Goal: Task Accomplishment & Management: Manage account settings

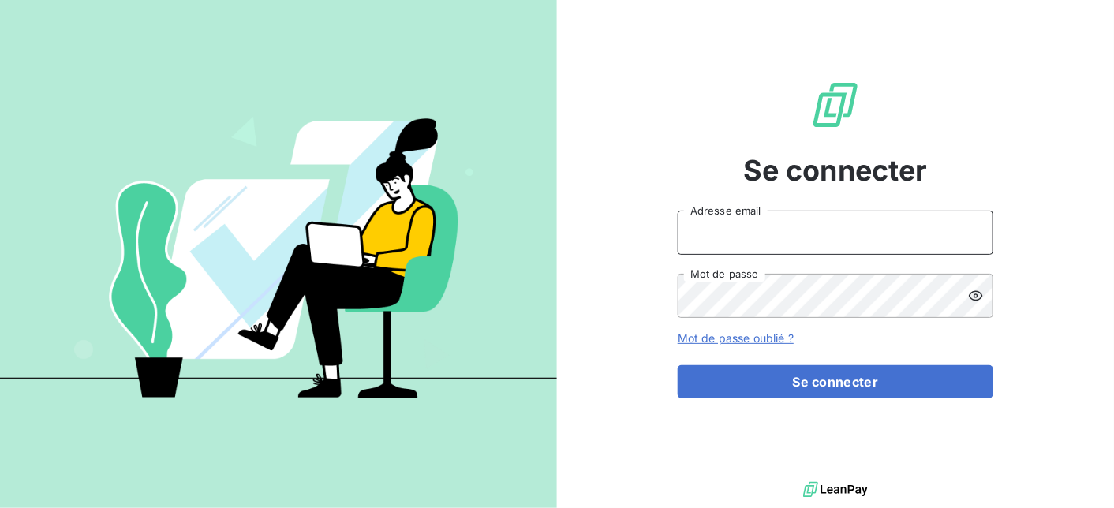
click at [754, 229] on input "Adresse email" at bounding box center [836, 233] width 316 height 44
type input "[EMAIL_ADDRESS][DOMAIN_NAME]"
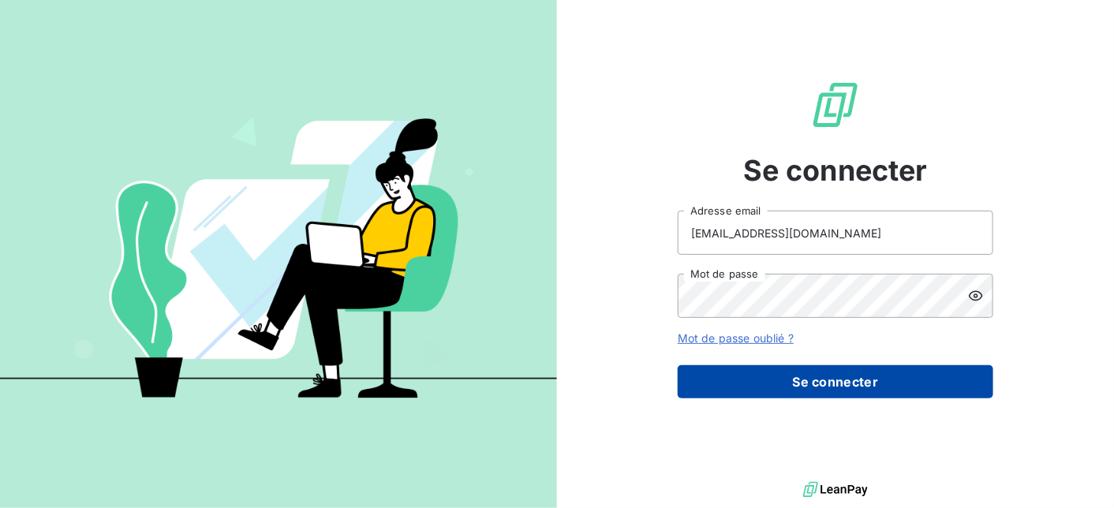
click at [822, 384] on button "Se connecter" at bounding box center [836, 381] width 316 height 33
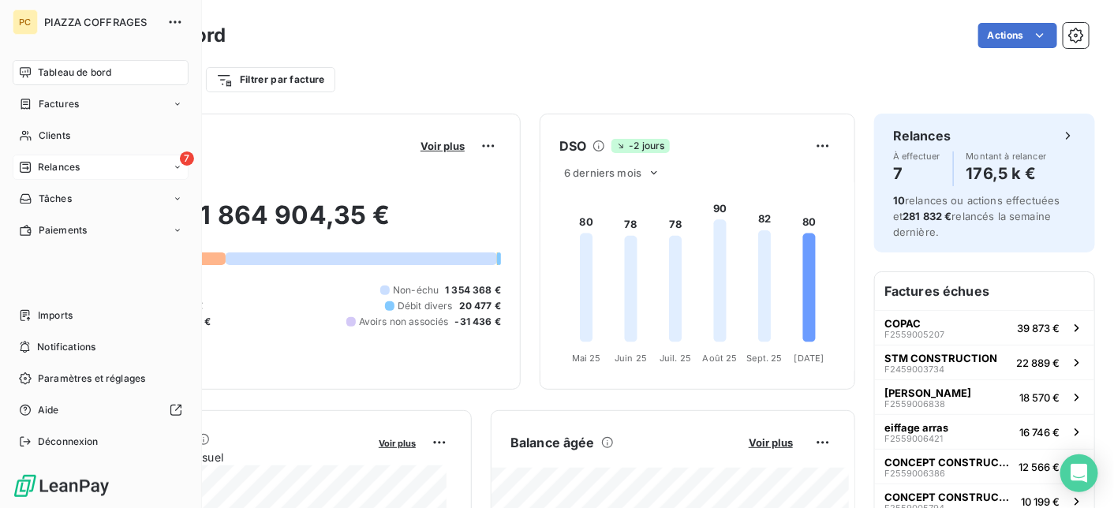
click at [57, 171] on span "Relances" at bounding box center [59, 167] width 42 height 14
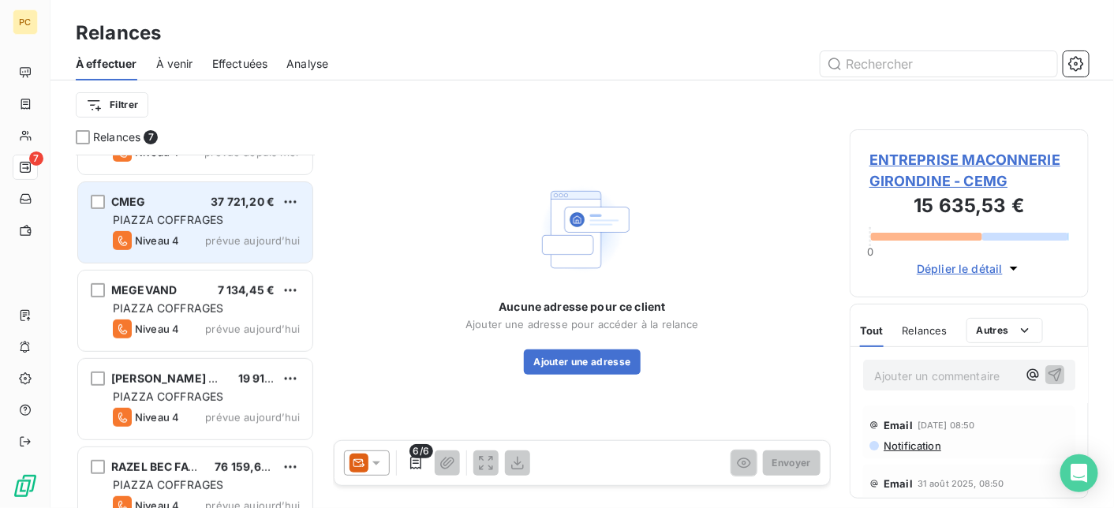
scroll to position [265, 0]
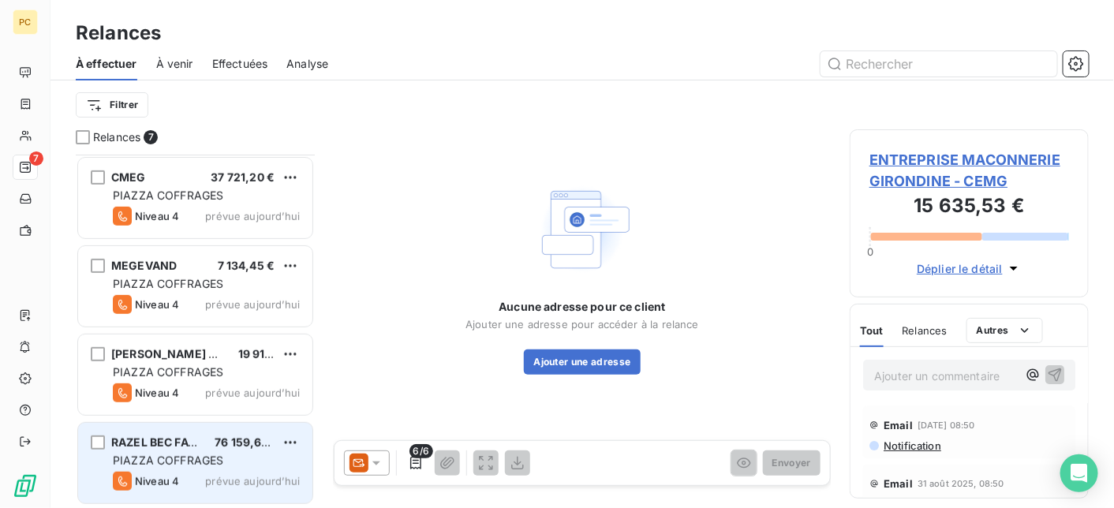
click at [182, 455] on span "PIAZZA COFFRAGES" at bounding box center [168, 460] width 110 height 13
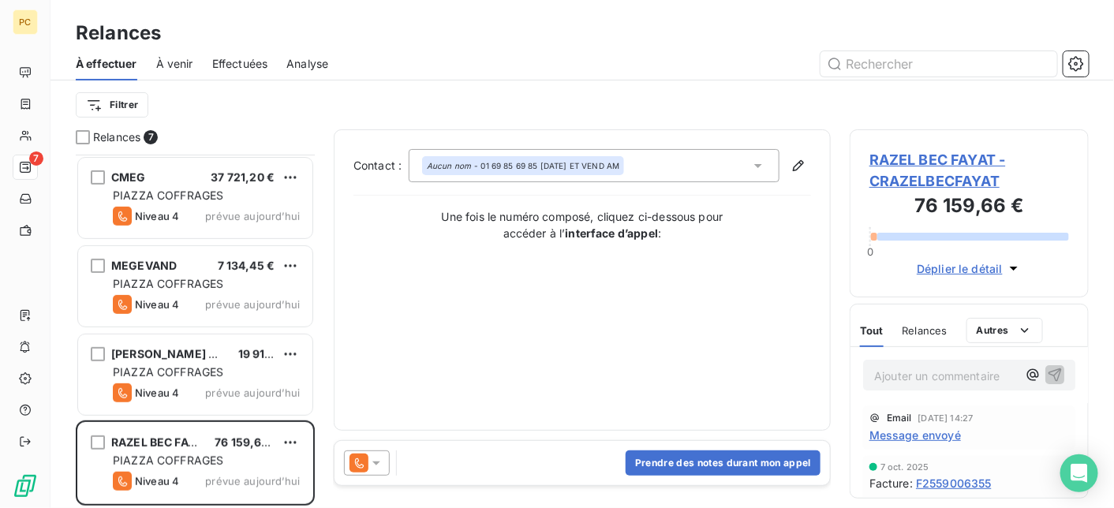
click at [934, 267] on span "Déplier le détail" at bounding box center [960, 268] width 86 height 17
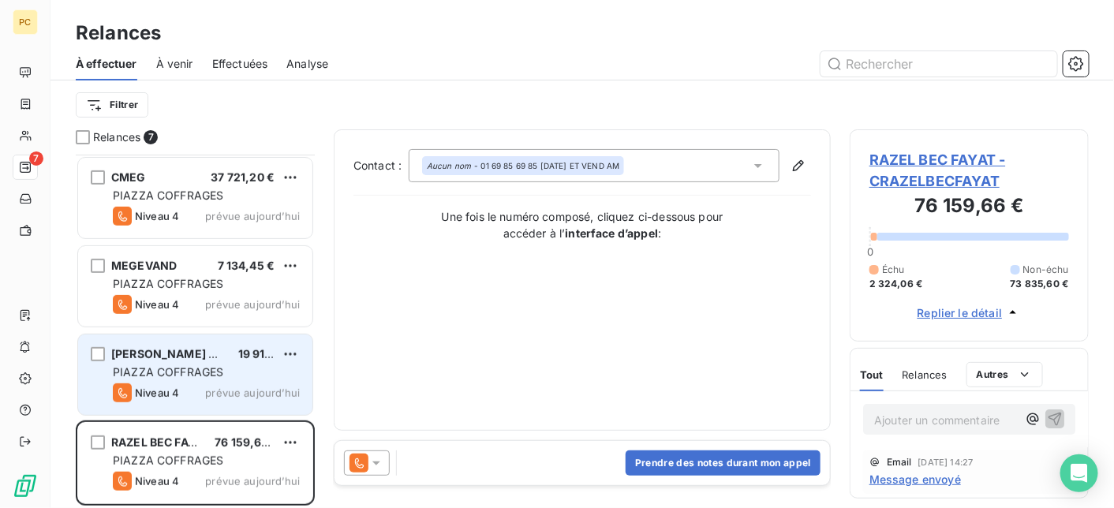
click at [215, 380] on div "[PERSON_NAME] CONSTRUCTION 19 916,81 € PIAZZA COFFRAGES Niveau 4 prévue [DATE]" at bounding box center [195, 375] width 234 height 80
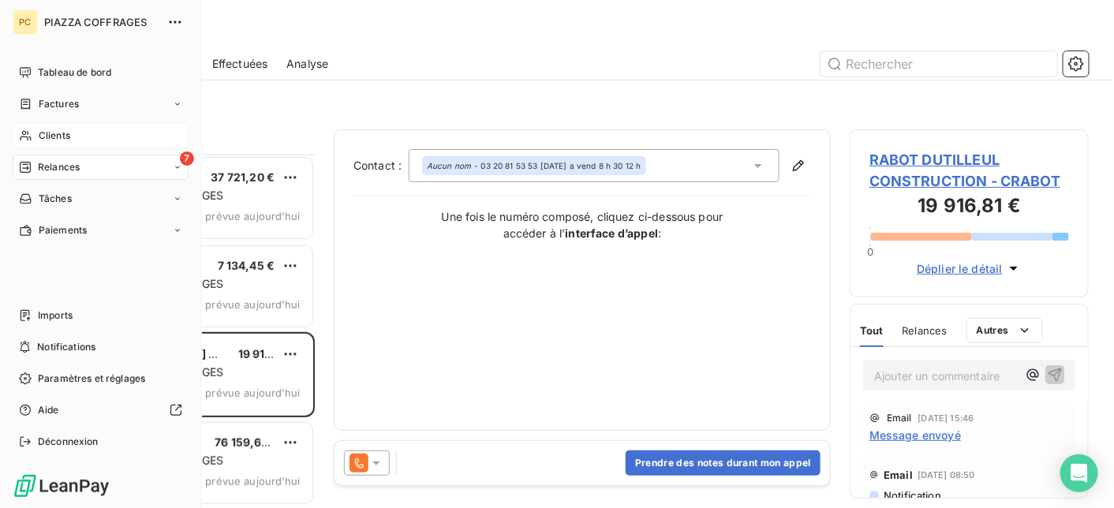
click at [47, 133] on span "Clients" at bounding box center [55, 136] width 32 height 14
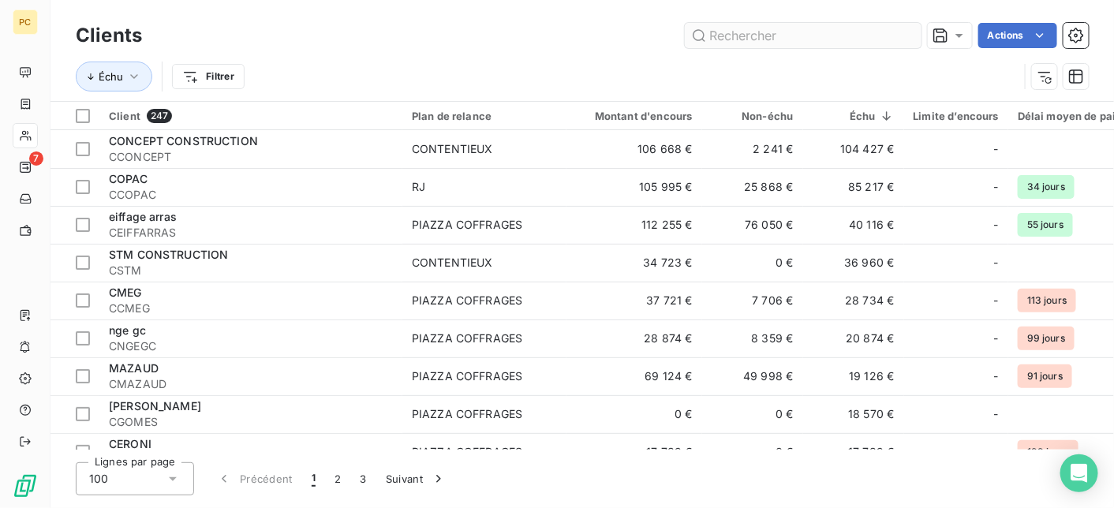
click at [751, 43] on input "text" at bounding box center [803, 35] width 237 height 25
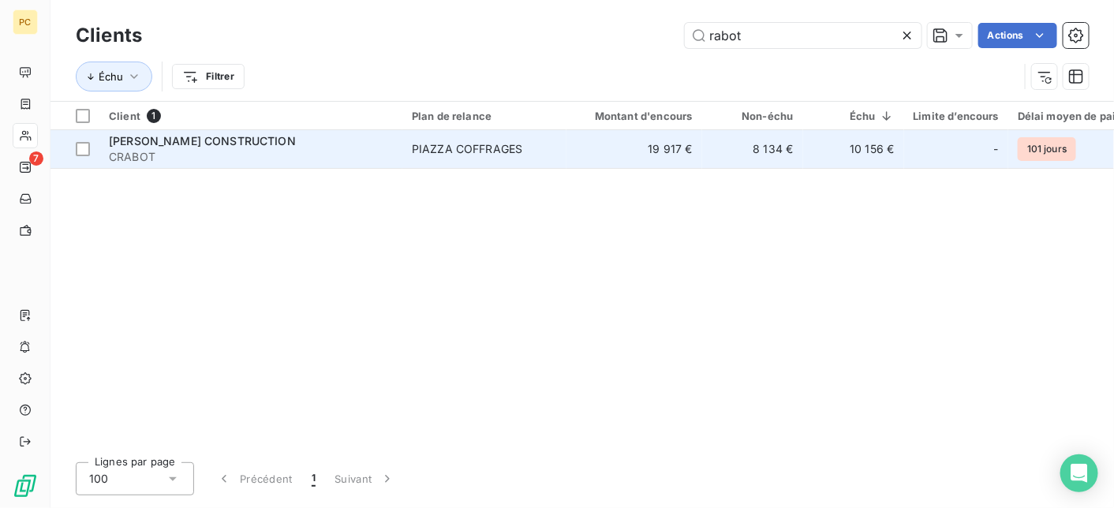
type input "rabot"
click at [471, 155] on div "PIAZZA COFFRAGES" at bounding box center [467, 149] width 110 height 16
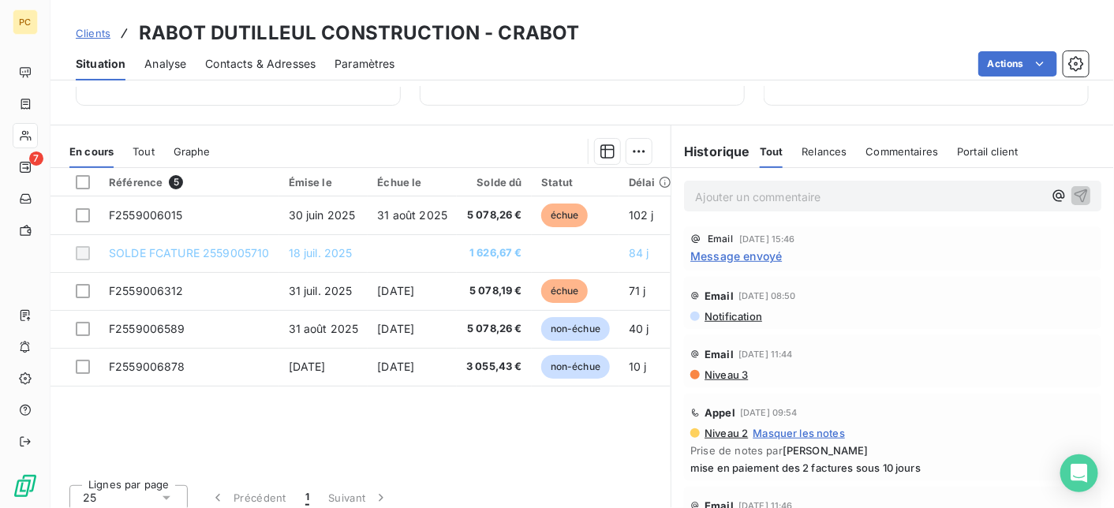
scroll to position [316, 0]
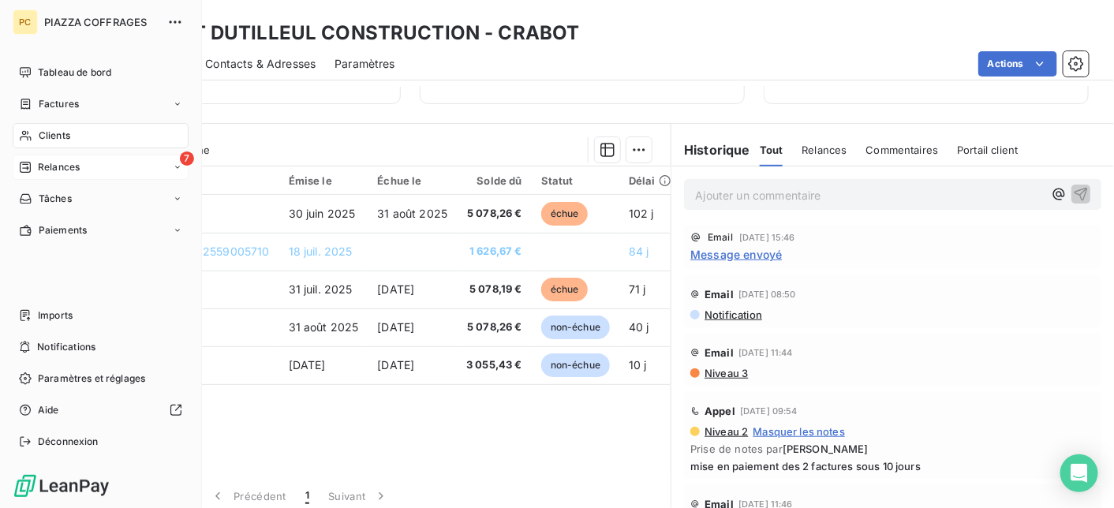
click at [64, 168] on span "Relances" at bounding box center [59, 167] width 42 height 14
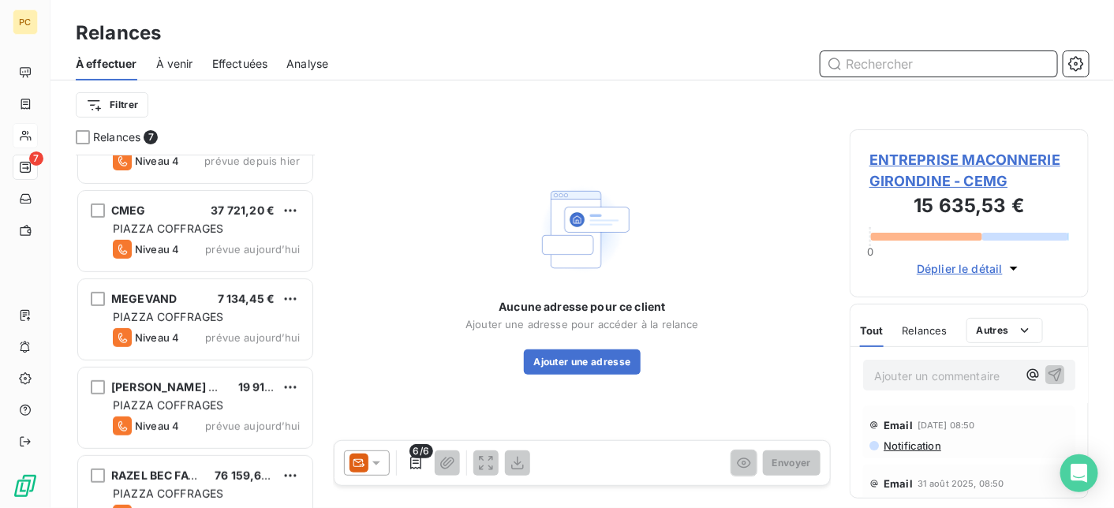
scroll to position [265, 0]
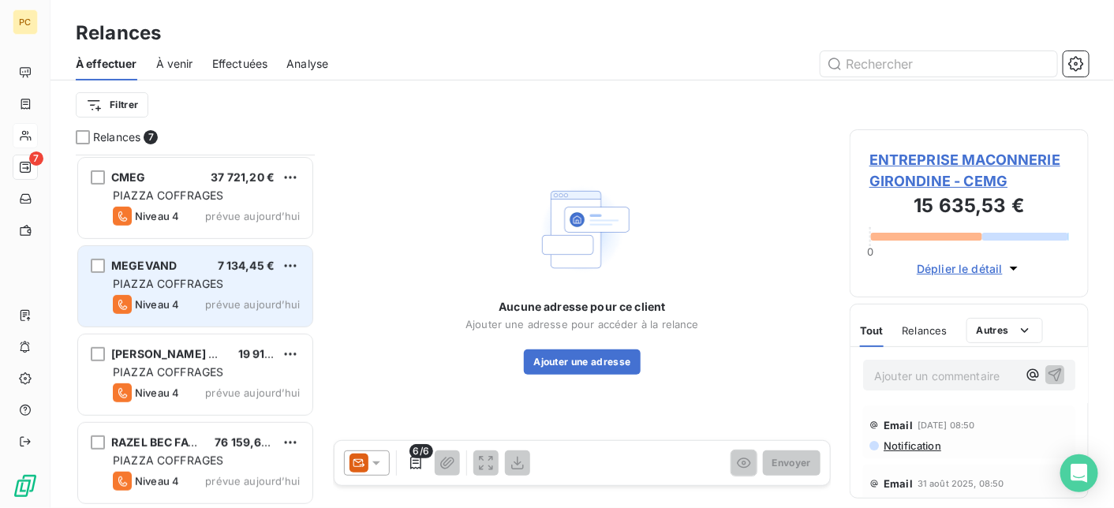
click at [200, 301] on div "Niveau 4 prévue aujourd’hui" at bounding box center [206, 304] width 187 height 19
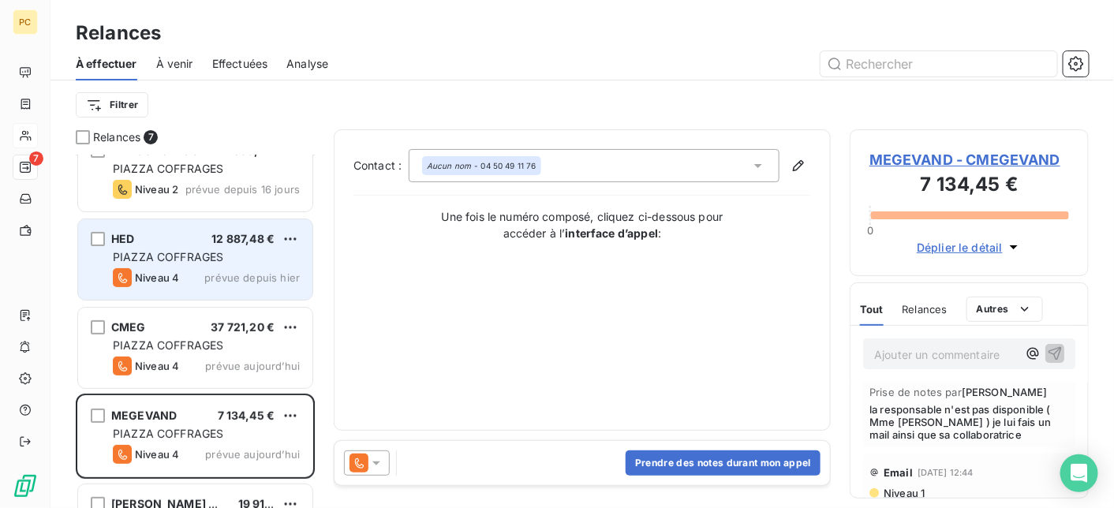
scroll to position [158, 0]
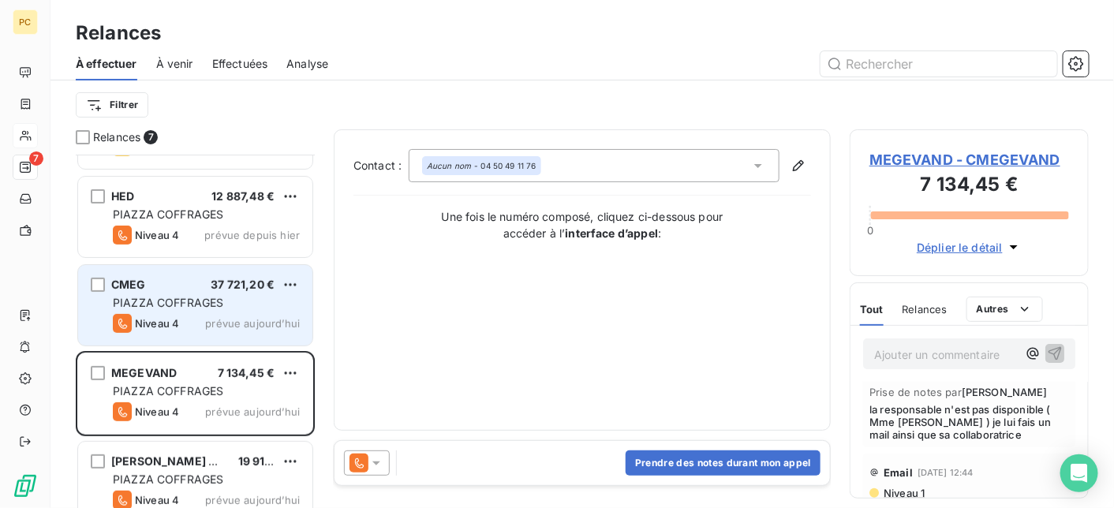
click at [249, 300] on div "PIAZZA COFFRAGES" at bounding box center [206, 303] width 187 height 16
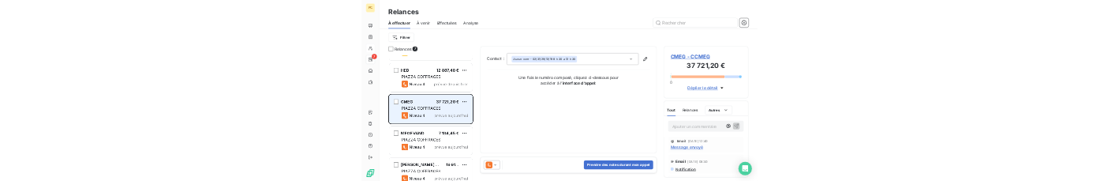
scroll to position [265, 0]
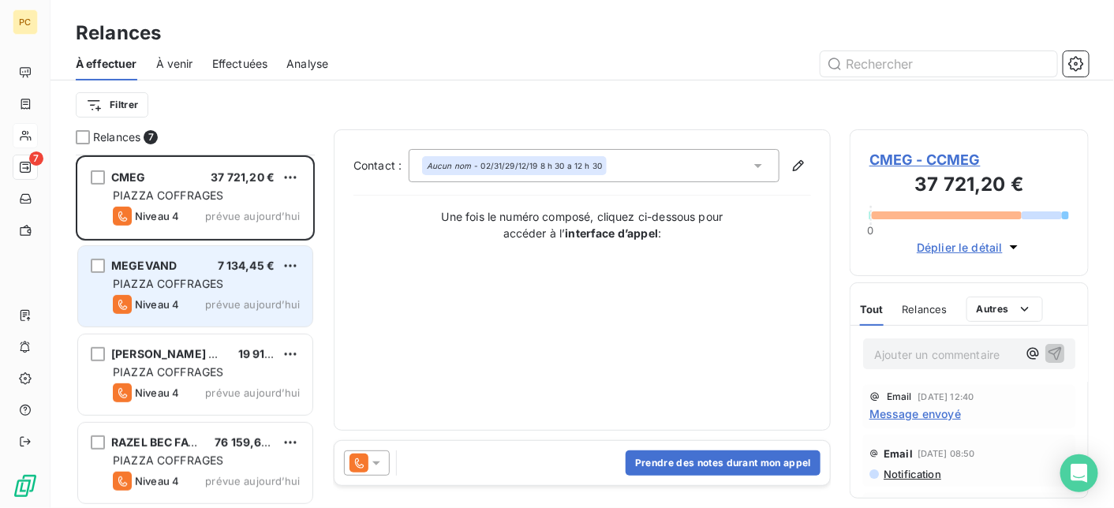
click at [253, 283] on div "PIAZZA COFFRAGES" at bounding box center [206, 284] width 187 height 16
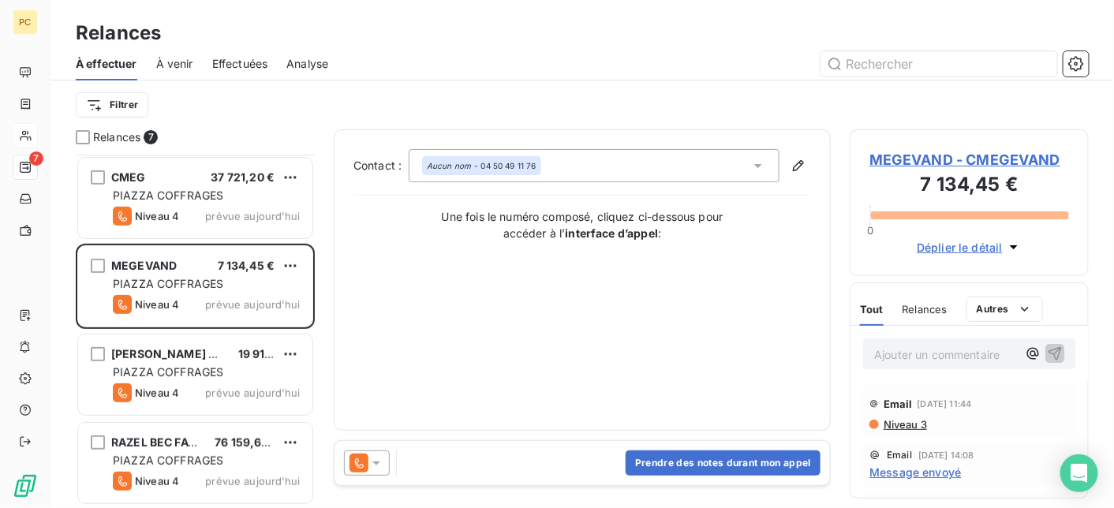
click at [942, 240] on span "Déplier le détail" at bounding box center [960, 247] width 86 height 17
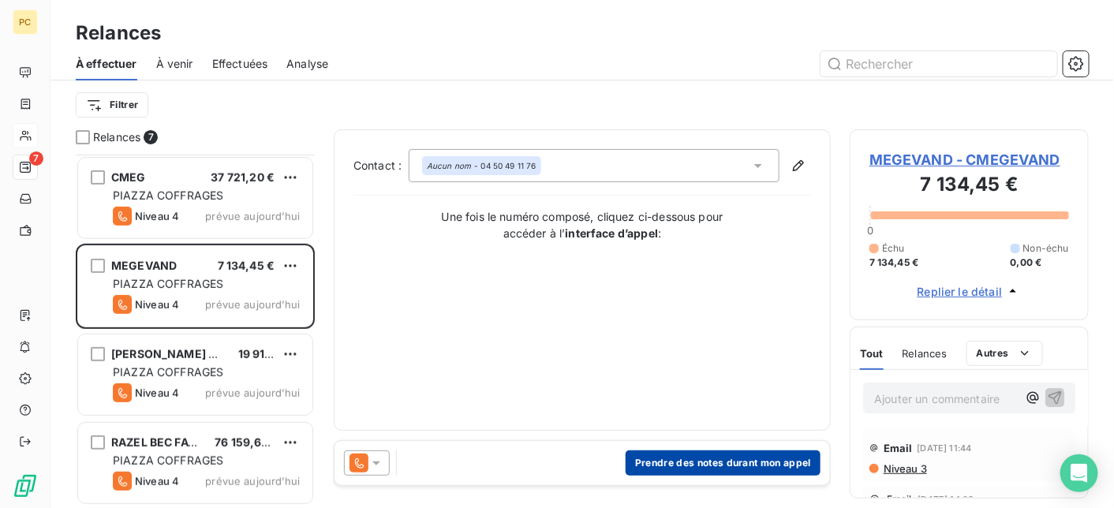
click at [734, 460] on button "Prendre des notes durant mon appel" at bounding box center [723, 463] width 195 height 25
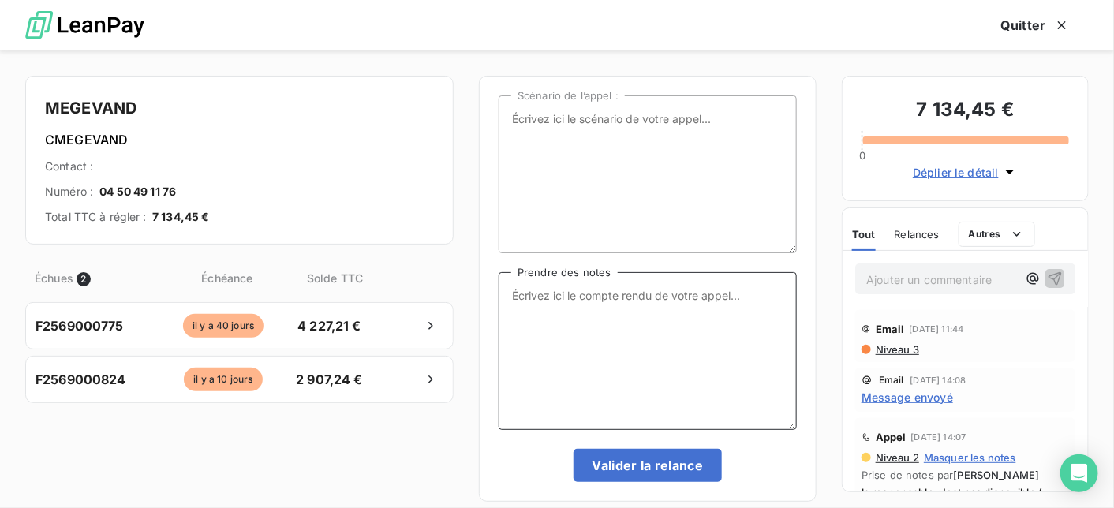
click at [539, 294] on textarea "Prendre des notes" at bounding box center [648, 351] width 298 height 158
click at [537, 294] on textarea "laisse message à l'accueil" at bounding box center [648, 351] width 298 height 158
click at [679, 293] on textarea "laissé message à l'accueil" at bounding box center [648, 351] width 298 height 158
click at [733, 321] on textarea "laissé message à l'accueil car comptable pas joignable j'ai indiqué que la proc…" at bounding box center [648, 351] width 298 height 158
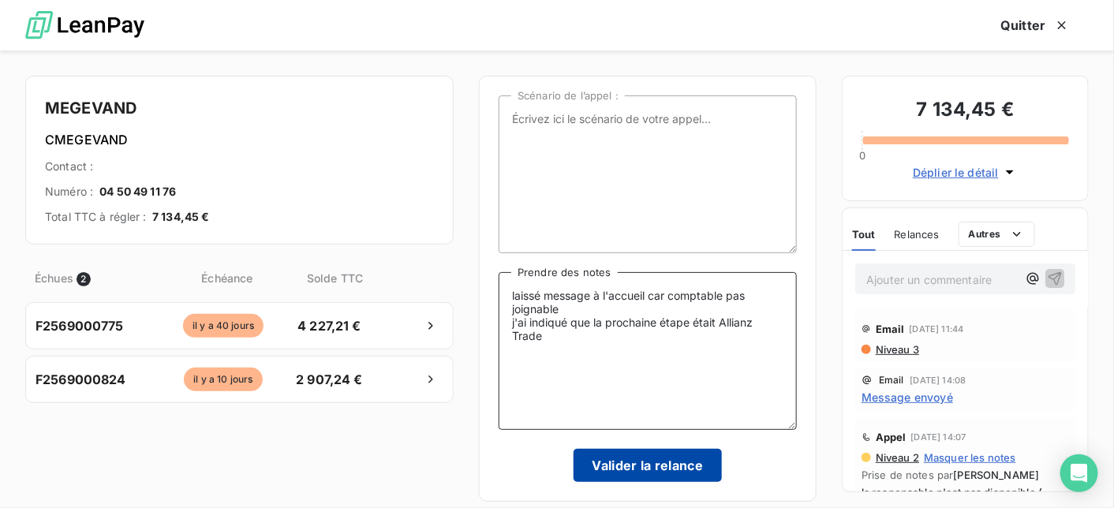
type textarea "laissé message à l'accueil car comptable pas joignable j'ai indiqué que la proc…"
click at [662, 467] on button "Valider la relance" at bounding box center [648, 465] width 149 height 33
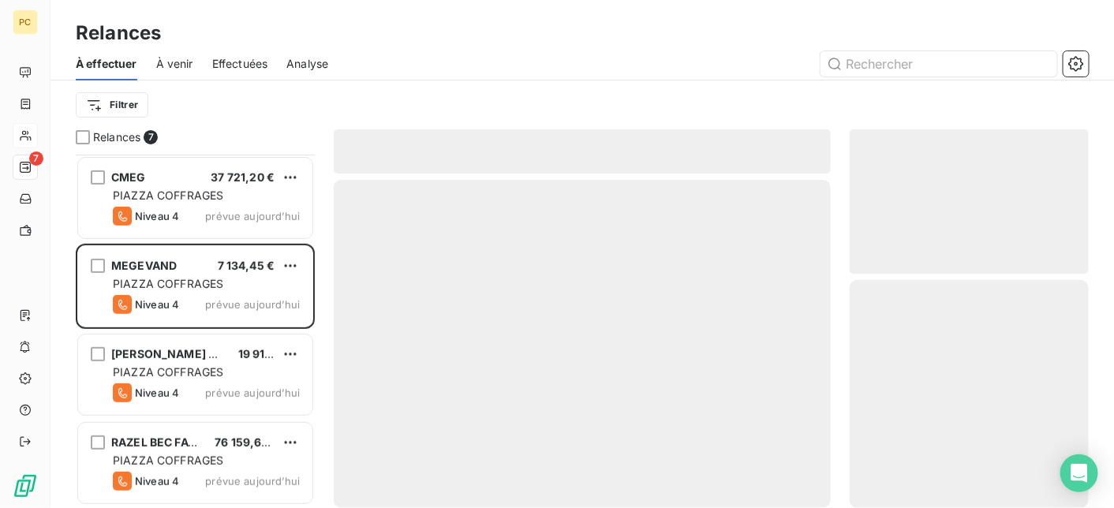
scroll to position [177, 0]
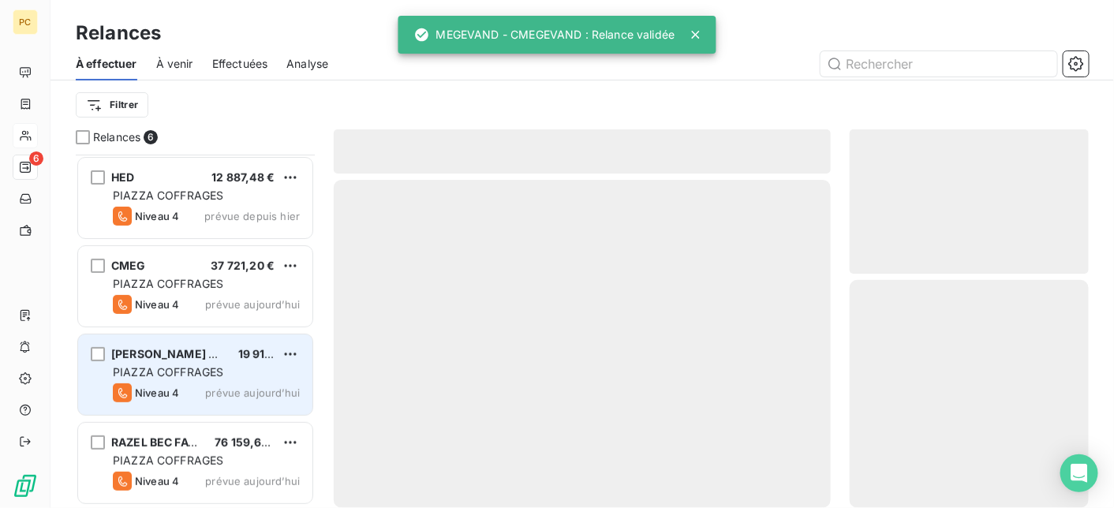
scroll to position [178, 0]
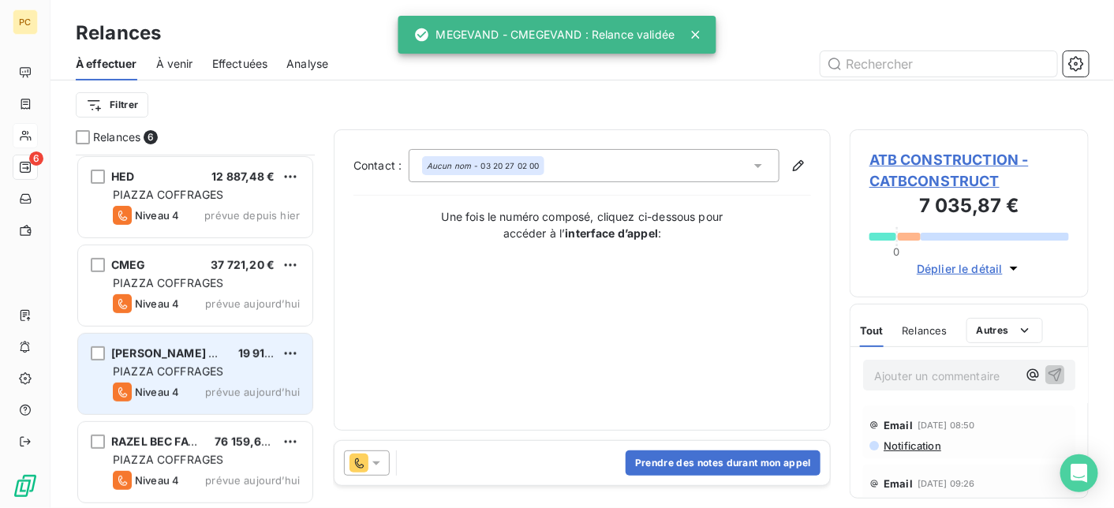
click at [186, 378] on span "PIAZZA COFFRAGES" at bounding box center [168, 371] width 110 height 13
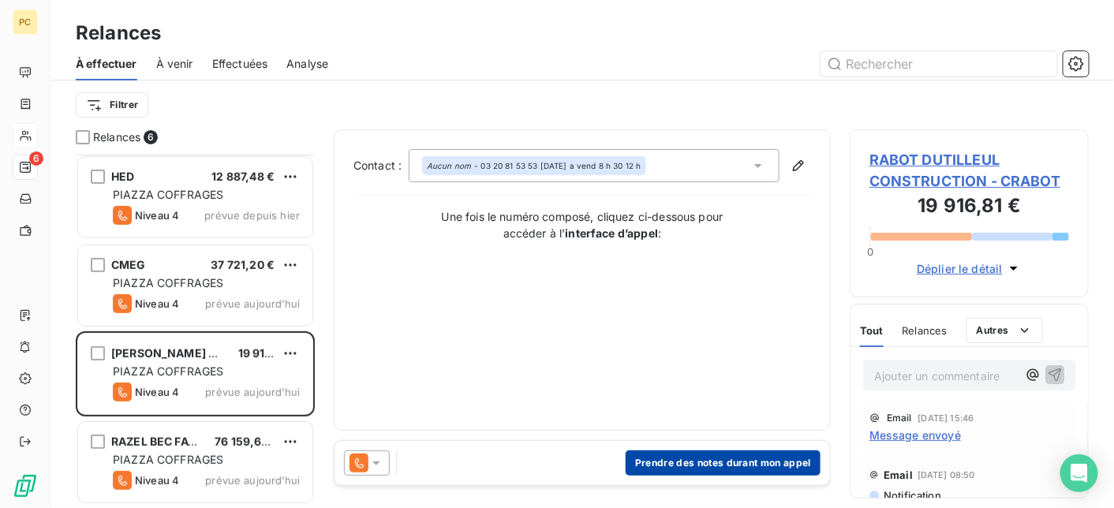
click at [720, 463] on button "Prendre des notes durant mon appel" at bounding box center [723, 463] width 195 height 25
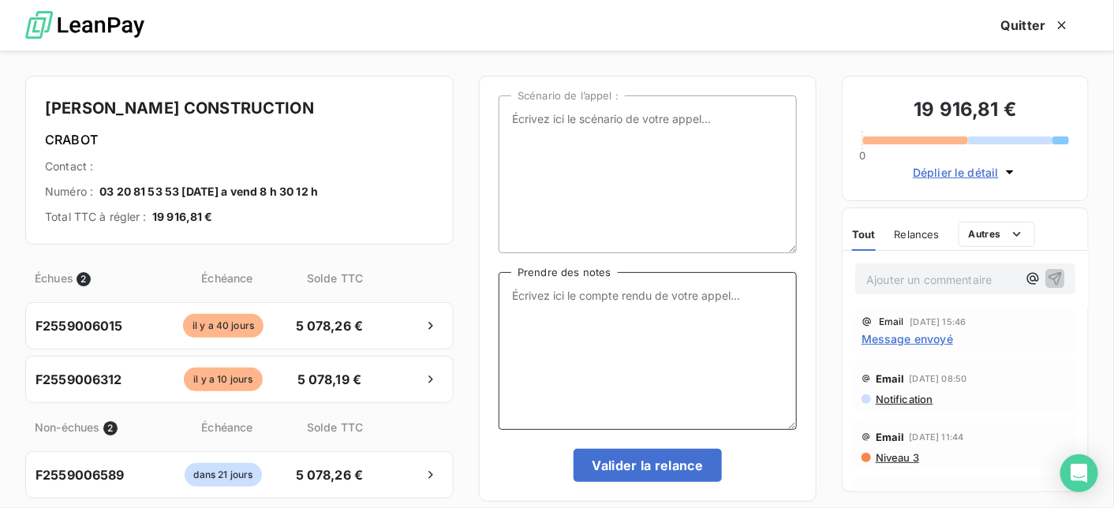
click at [530, 299] on textarea "Prendre des notes" at bounding box center [648, 351] width 298 height 158
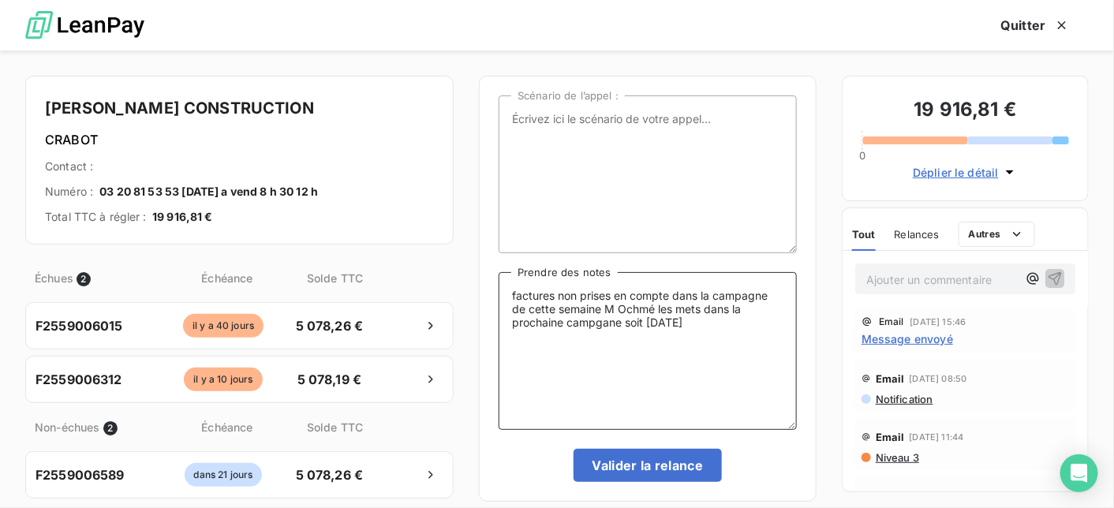
click at [593, 322] on textarea "factures non prises en compte dans la campagne de cette semaine M Ochmé les met…" at bounding box center [648, 351] width 298 height 158
click at [608, 323] on textarea "factures non prises en compte dans la campagne de cette semaine M Ochmé les met…" at bounding box center [648, 351] width 298 height 158
type textarea "factures non prises en compte dans la campagne de cette semaine M Ochmé les met…"
click at [655, 459] on button "Valider la relance" at bounding box center [648, 465] width 149 height 33
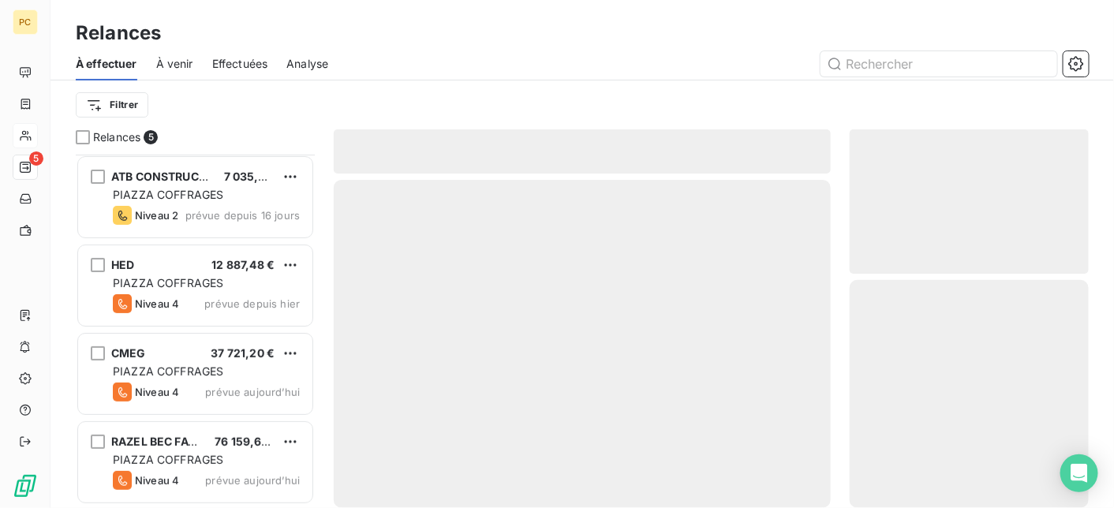
scroll to position [88, 0]
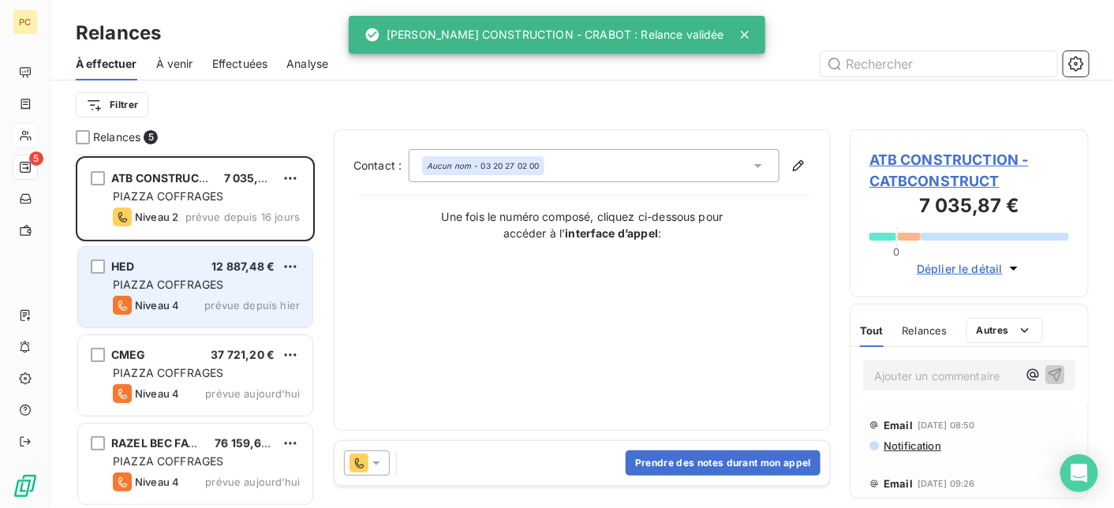
scroll to position [89, 0]
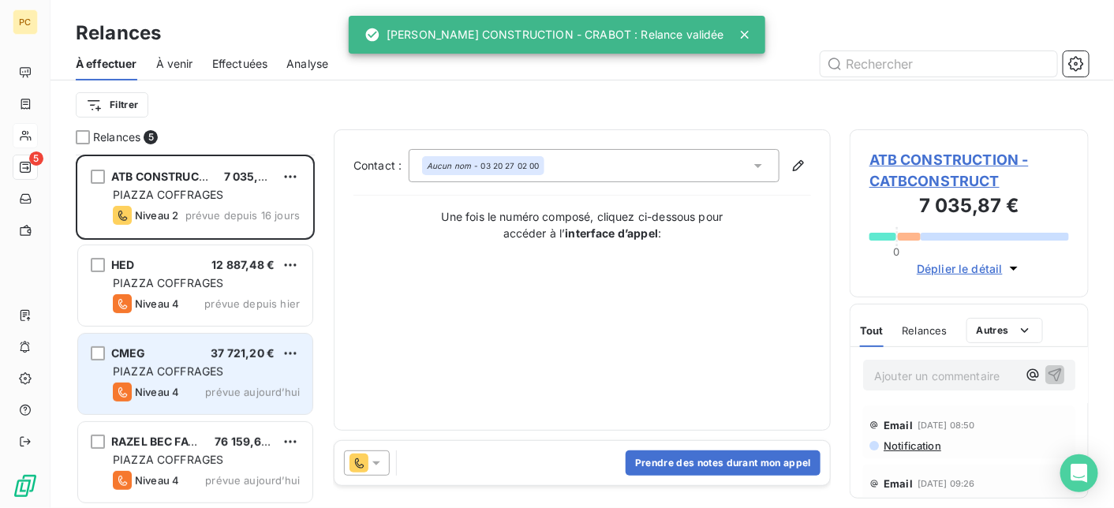
click at [232, 364] on div "PIAZZA COFFRAGES" at bounding box center [206, 372] width 187 height 16
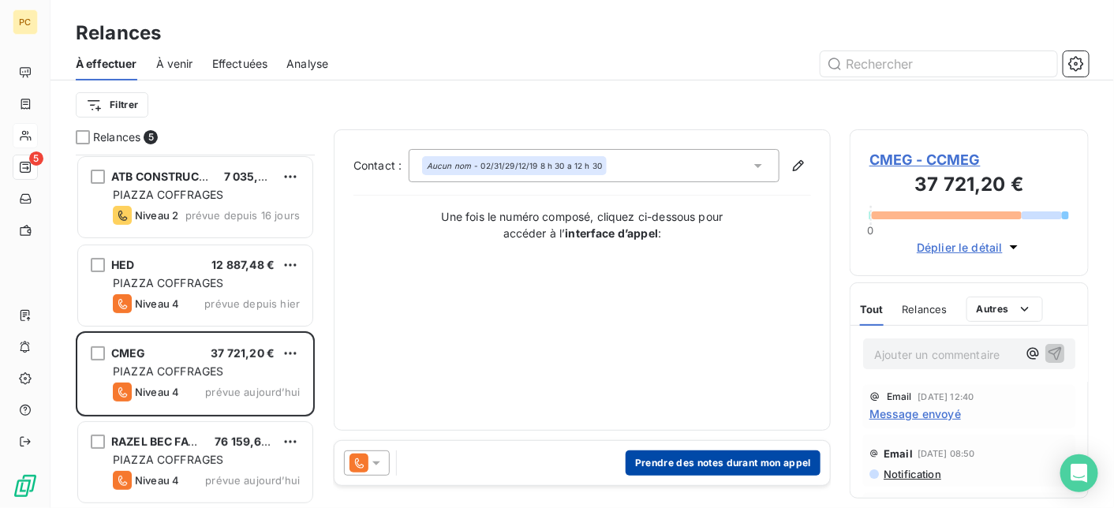
click at [704, 466] on button "Prendre des notes durant mon appel" at bounding box center [723, 463] width 195 height 25
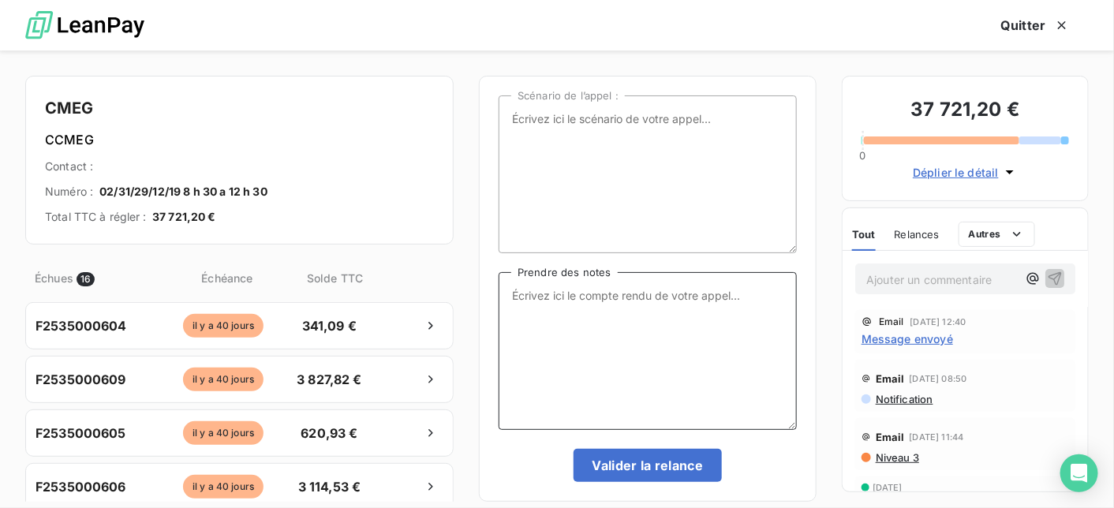
click at [531, 294] on textarea "Prendre des notes" at bounding box center [648, 351] width 298 height 158
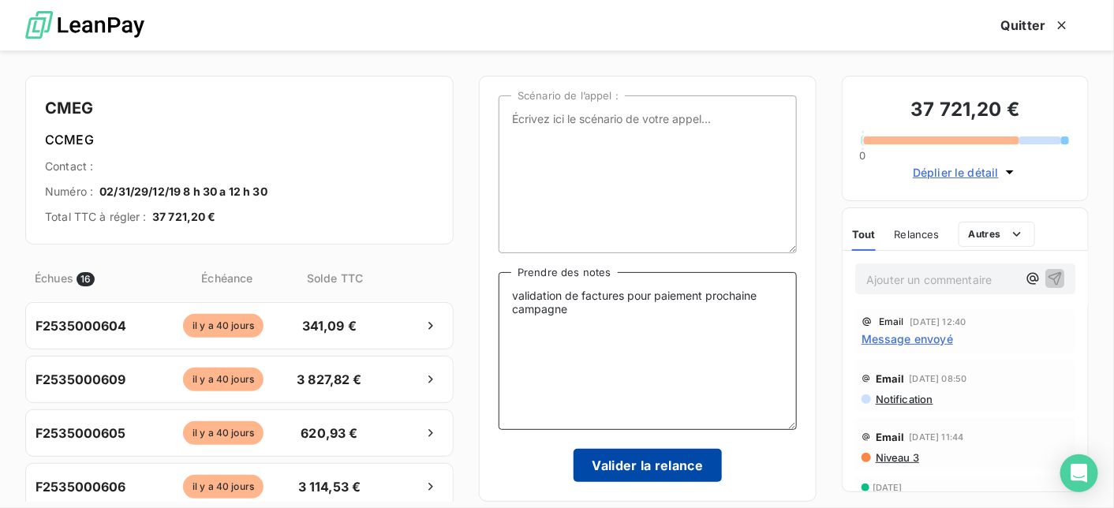
type textarea "validation de factures pour paiement prochaine campagne"
click at [671, 459] on button "Valider la relance" at bounding box center [648, 465] width 149 height 33
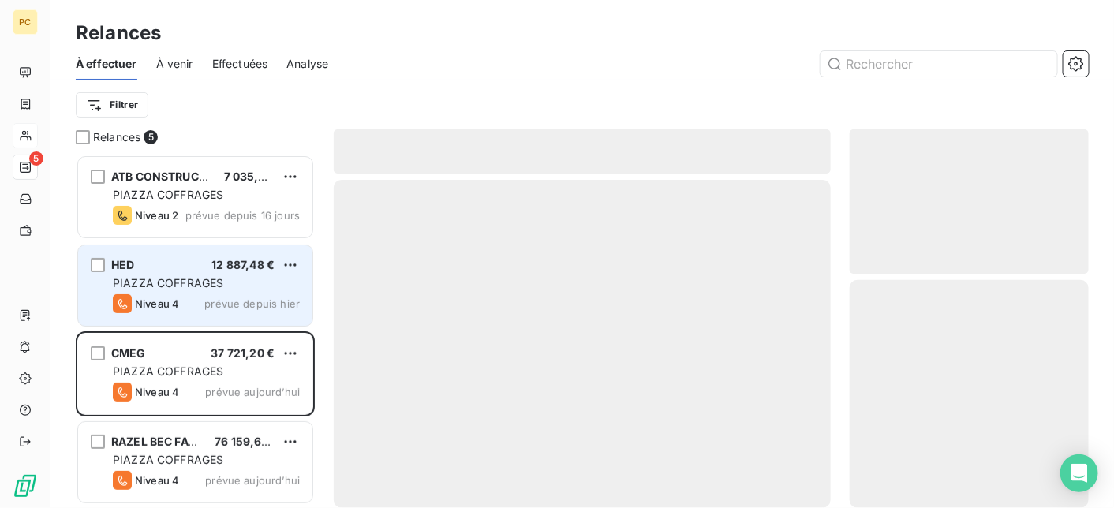
click at [190, 283] on span "PIAZZA COFFRAGES" at bounding box center [168, 282] width 110 height 13
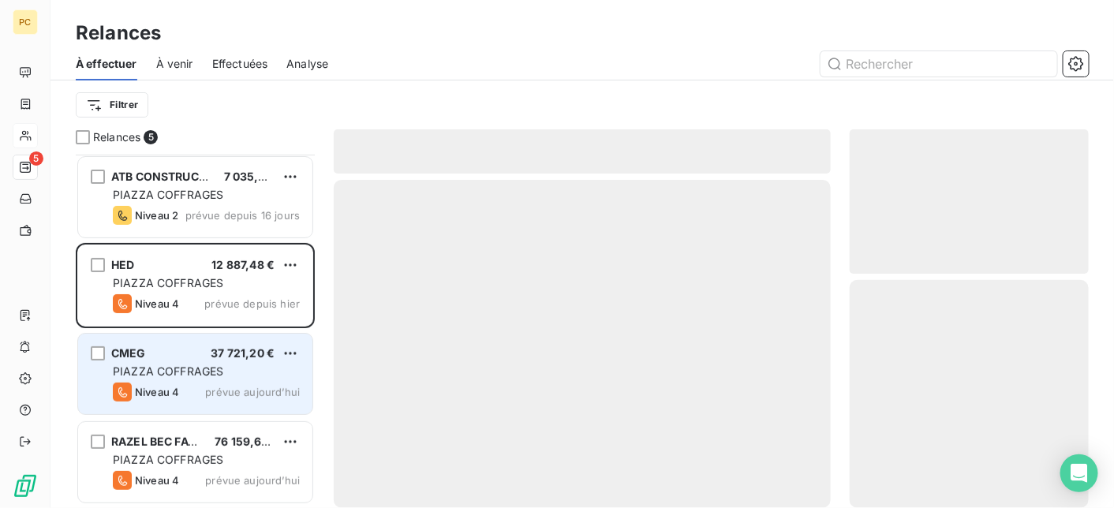
click at [199, 357] on div "CMEG 37 721,20 €" at bounding box center [206, 353] width 187 height 14
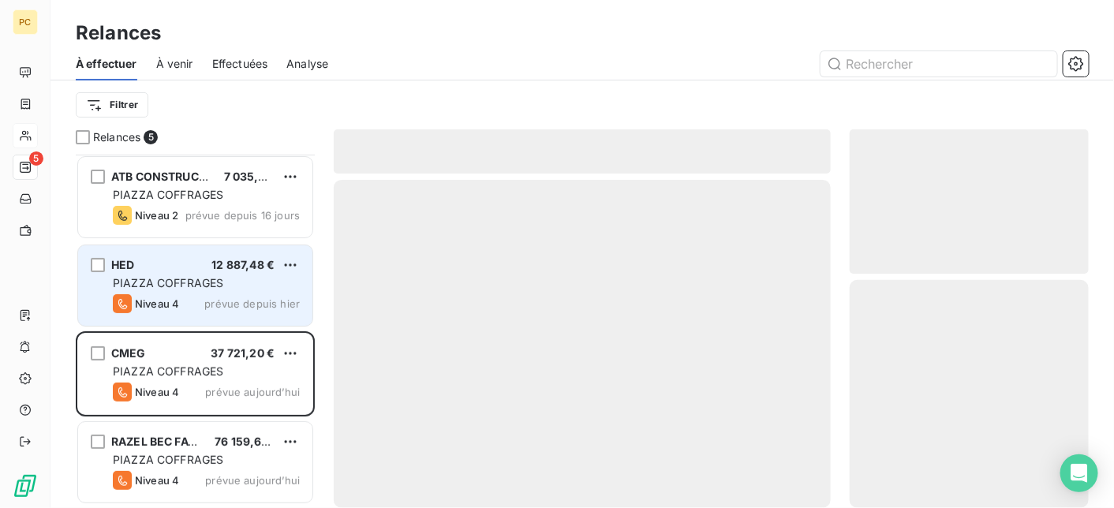
click at [212, 286] on span "PIAZZA COFFRAGES" at bounding box center [168, 282] width 110 height 13
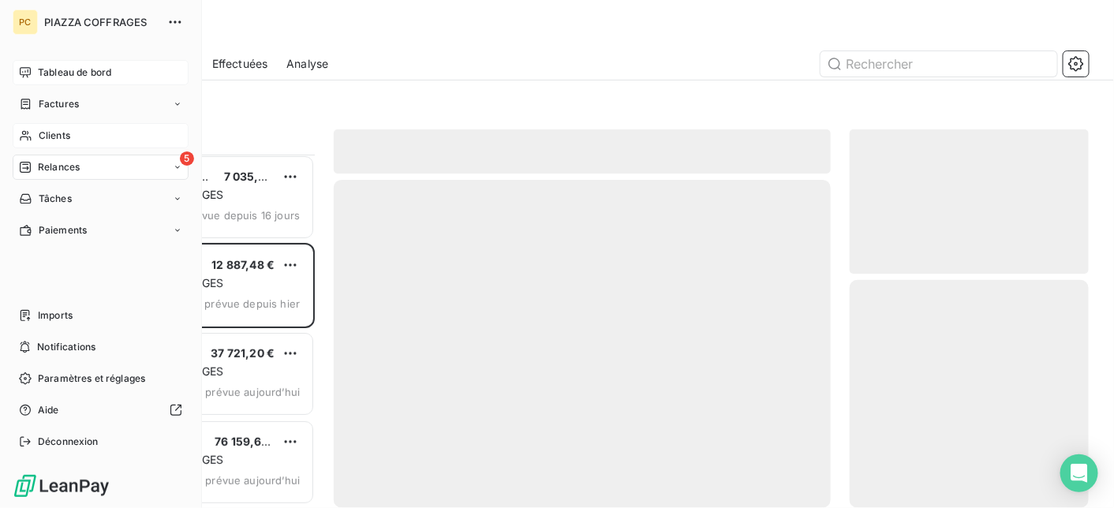
click at [41, 69] on span "Tableau de bord" at bounding box center [74, 73] width 73 height 14
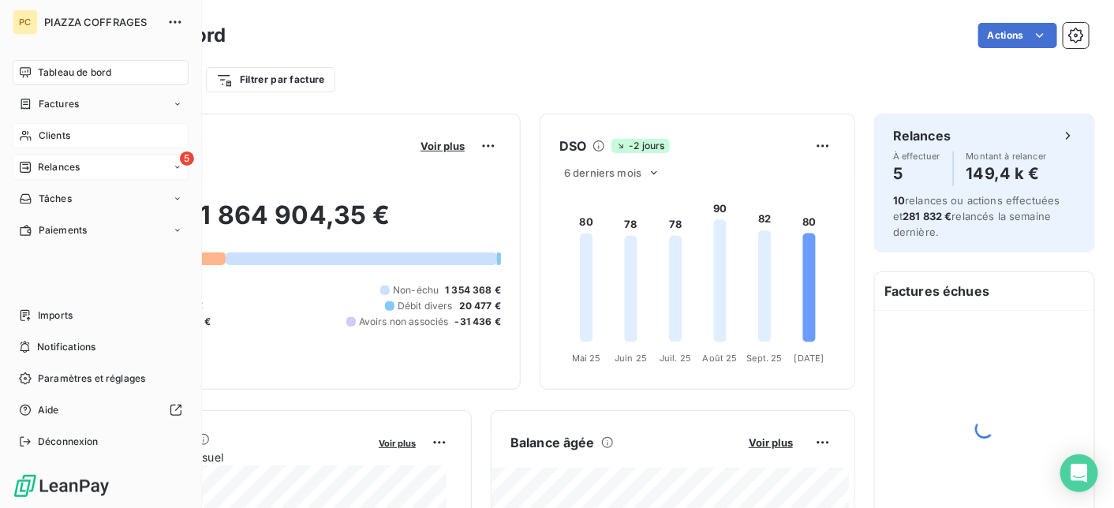
click at [58, 163] on span "Relances" at bounding box center [59, 167] width 42 height 14
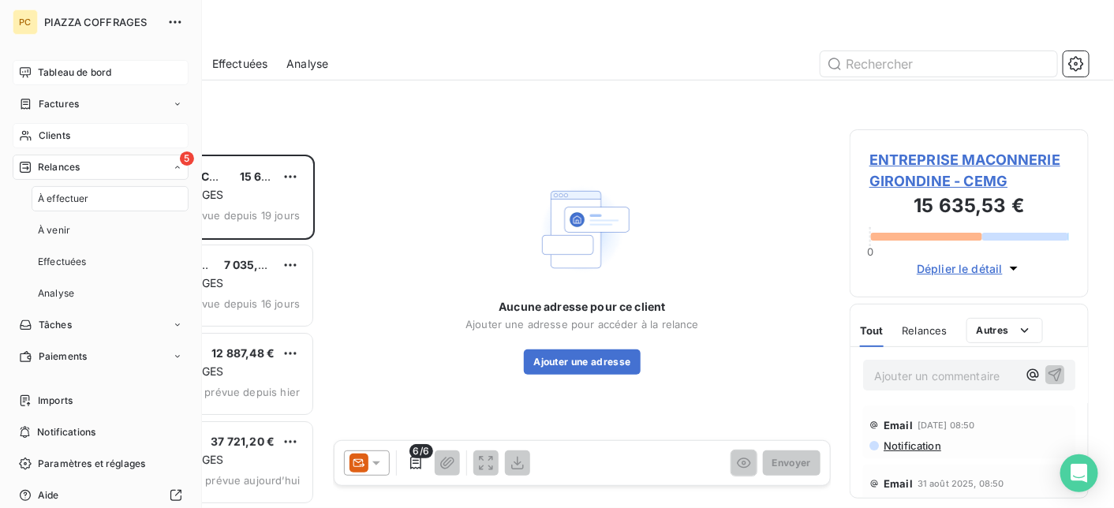
scroll to position [342, 227]
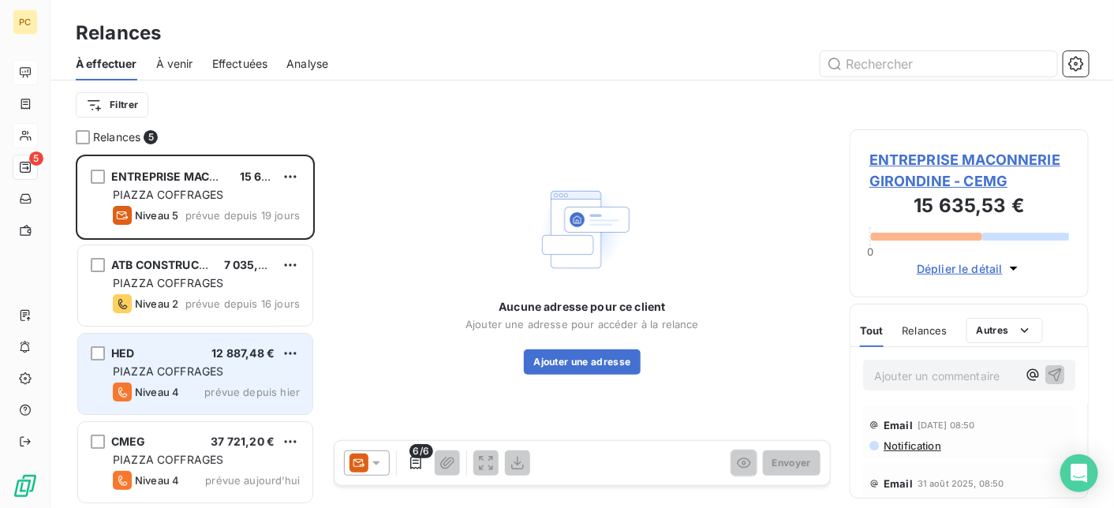
click at [186, 371] on span "PIAZZA COFFRAGES" at bounding box center [168, 371] width 110 height 13
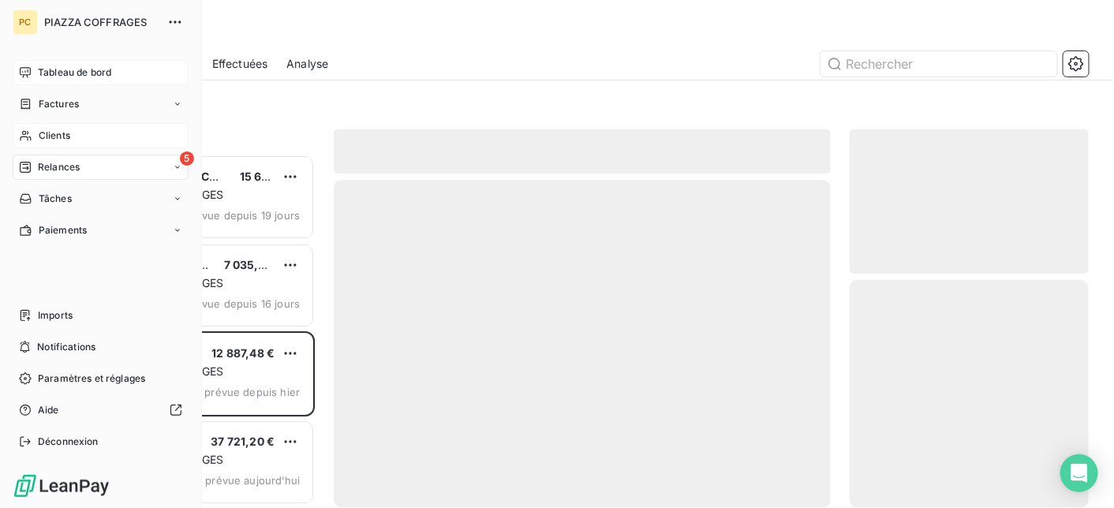
click at [41, 165] on span "Relances" at bounding box center [59, 167] width 42 height 14
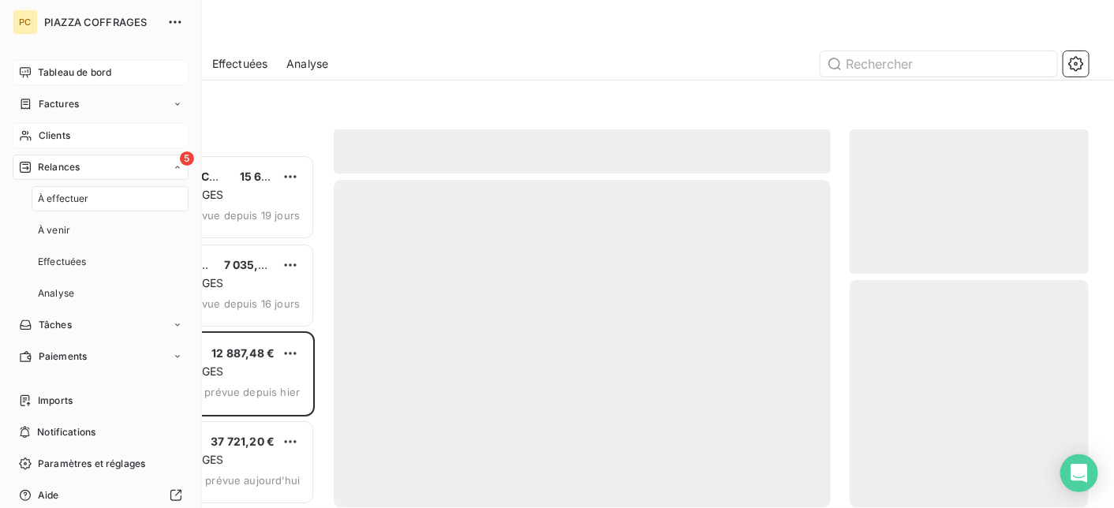
click at [57, 198] on span "À effectuer" at bounding box center [63, 199] width 51 height 14
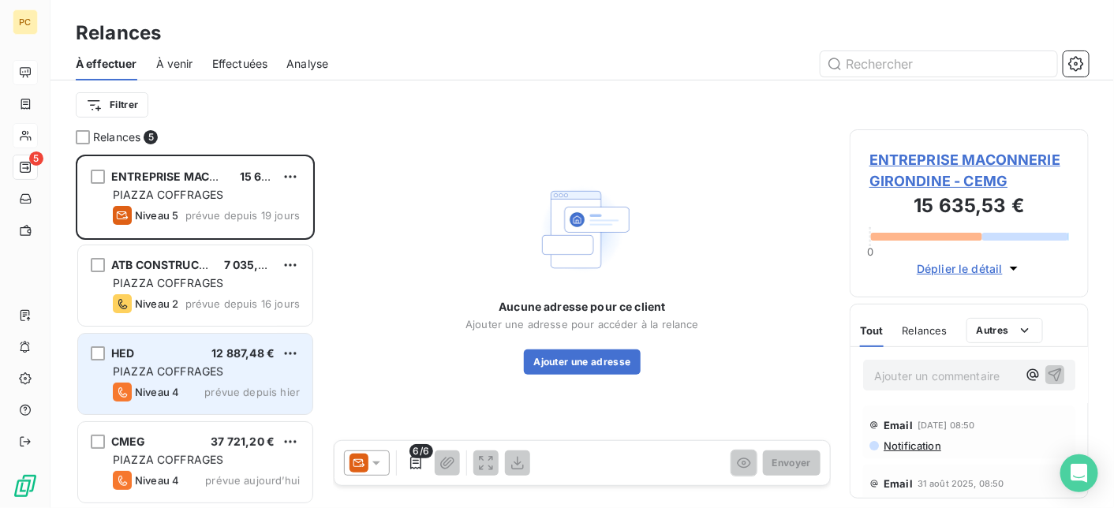
click at [180, 376] on span "PIAZZA COFFRAGES" at bounding box center [168, 371] width 110 height 13
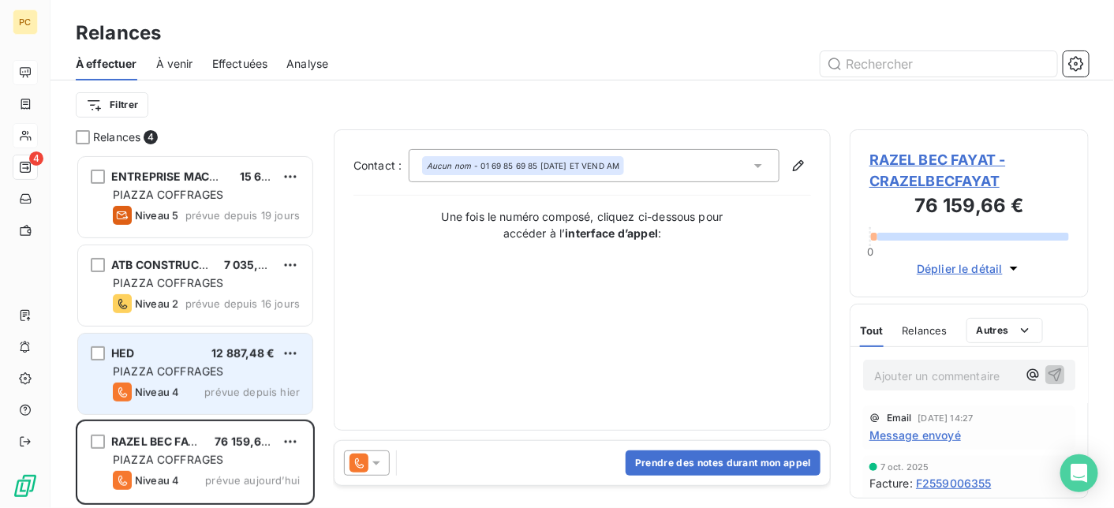
click at [181, 350] on div "HED 12 887,48 €" at bounding box center [206, 353] width 187 height 14
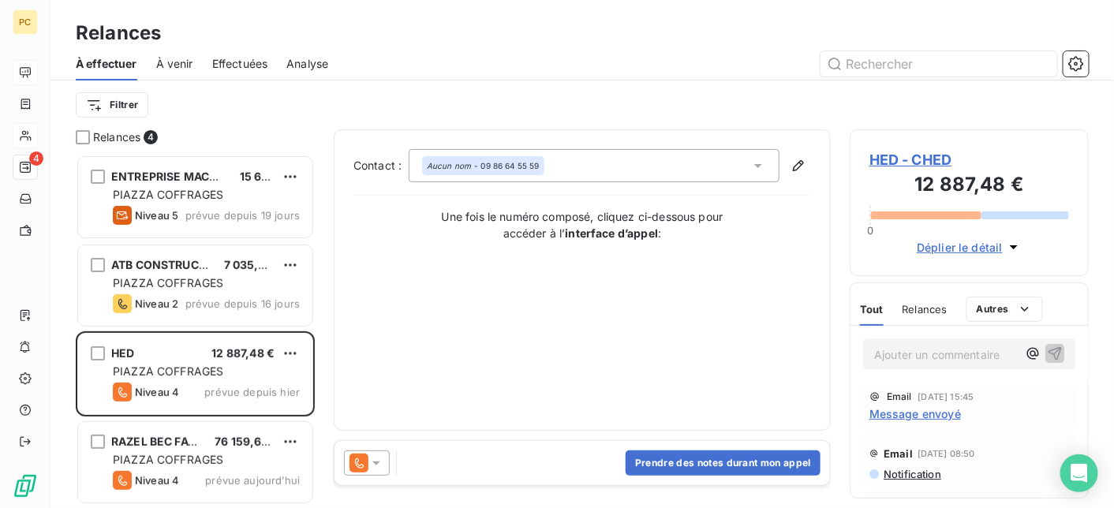
click at [976, 244] on span "Déplier le détail" at bounding box center [960, 247] width 86 height 17
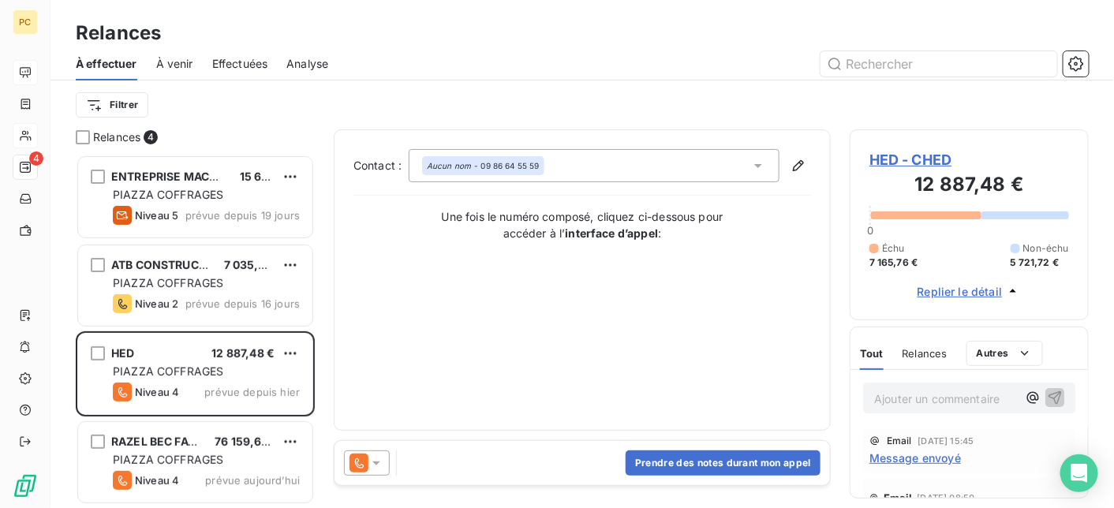
scroll to position [158, 0]
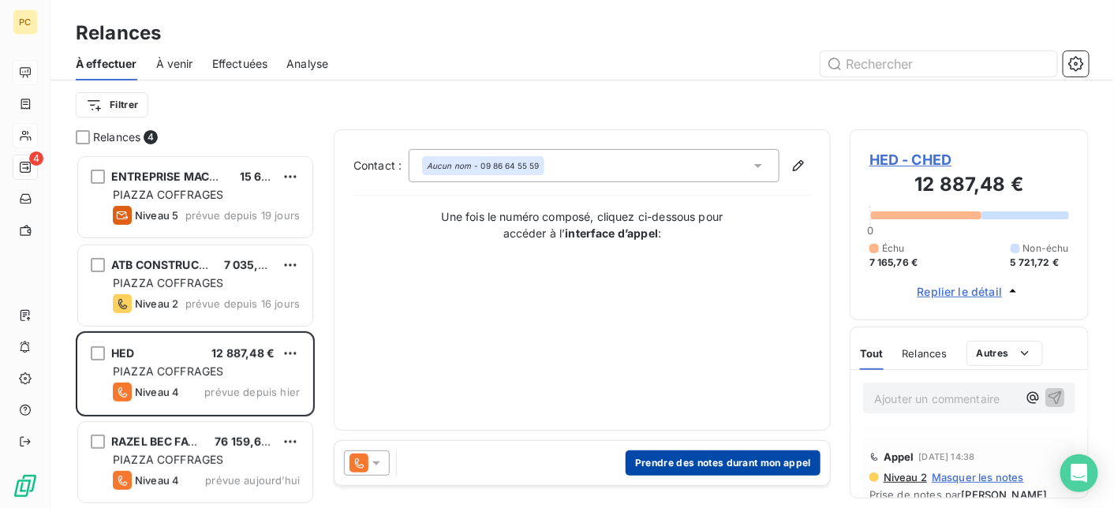
click at [736, 466] on button "Prendre des notes durant mon appel" at bounding box center [723, 463] width 195 height 25
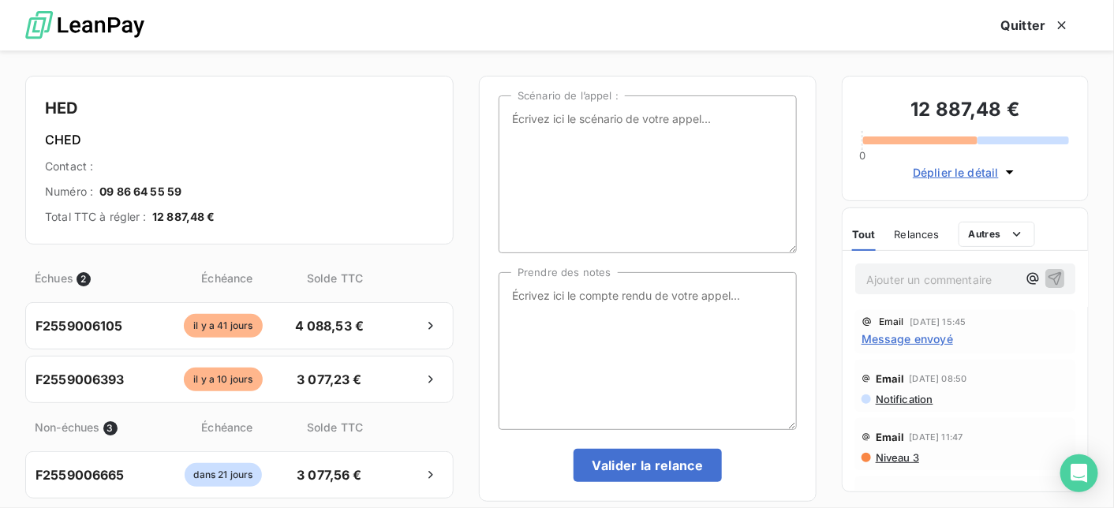
scroll to position [342, 227]
drag, startPoint x: 586, startPoint y: 301, endPoint x: 587, endPoint y: 316, distance: 15.8
click at [588, 305] on textarea "Prendre des notes" at bounding box center [648, 351] width 298 height 158
click at [934, 168] on span "Déplier le détail" at bounding box center [956, 172] width 86 height 17
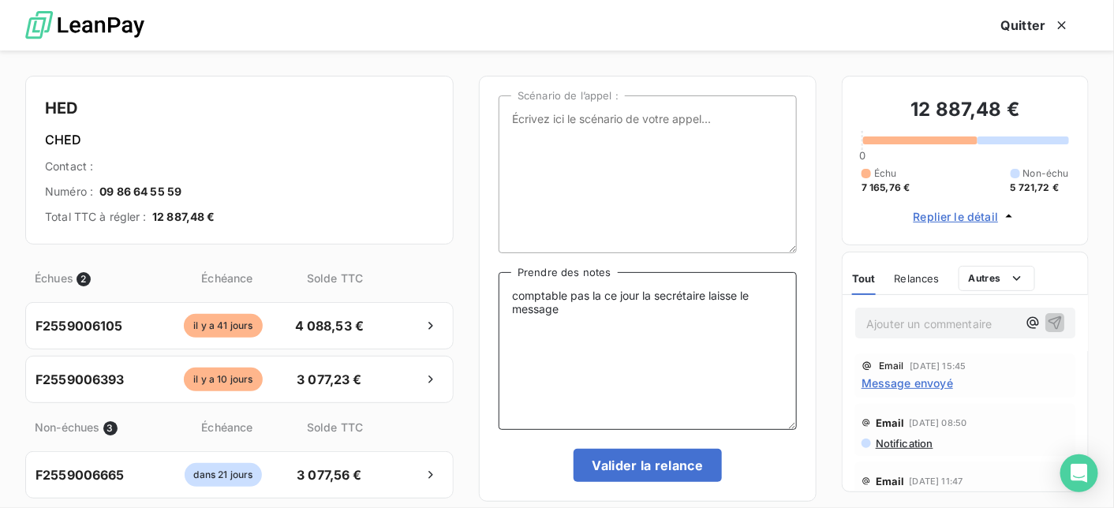
click at [576, 313] on textarea "comptable pas la ce jour la secrétaire laisse le message" at bounding box center [648, 351] width 298 height 158
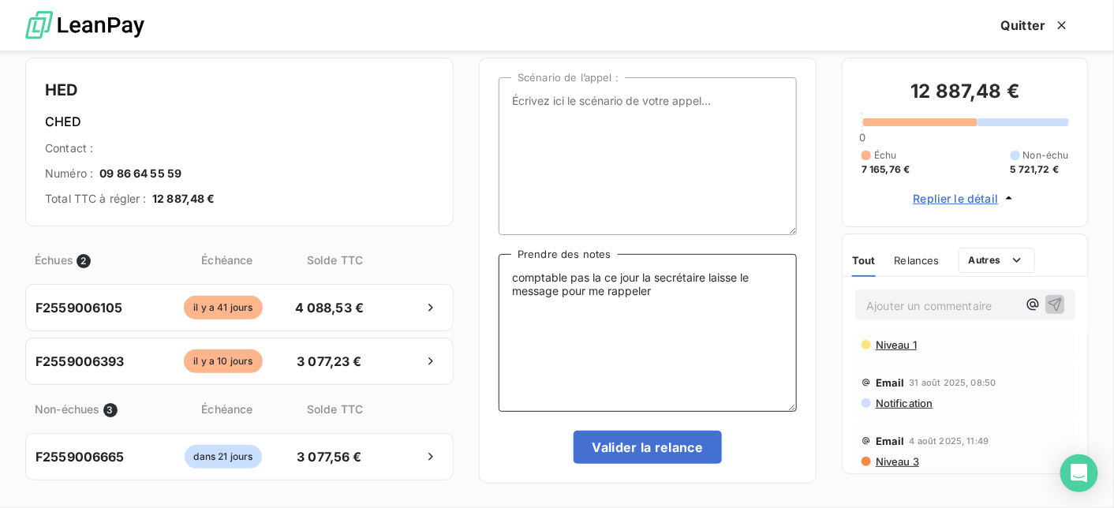
scroll to position [496, 0]
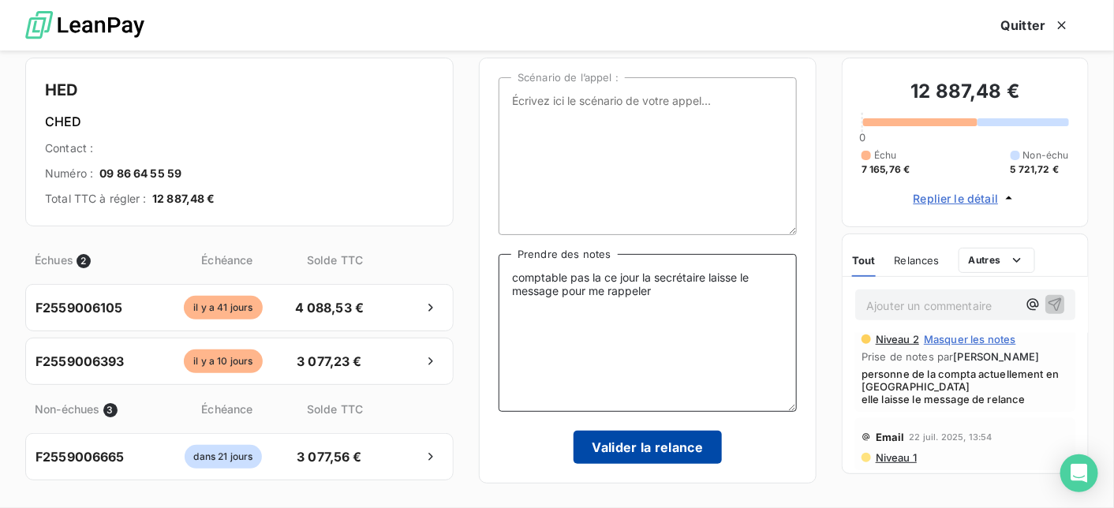
type textarea "comptable pas la ce jour la secrétaire laisse le message pour me rappeler"
click at [620, 446] on button "Valider la relance" at bounding box center [648, 447] width 149 height 33
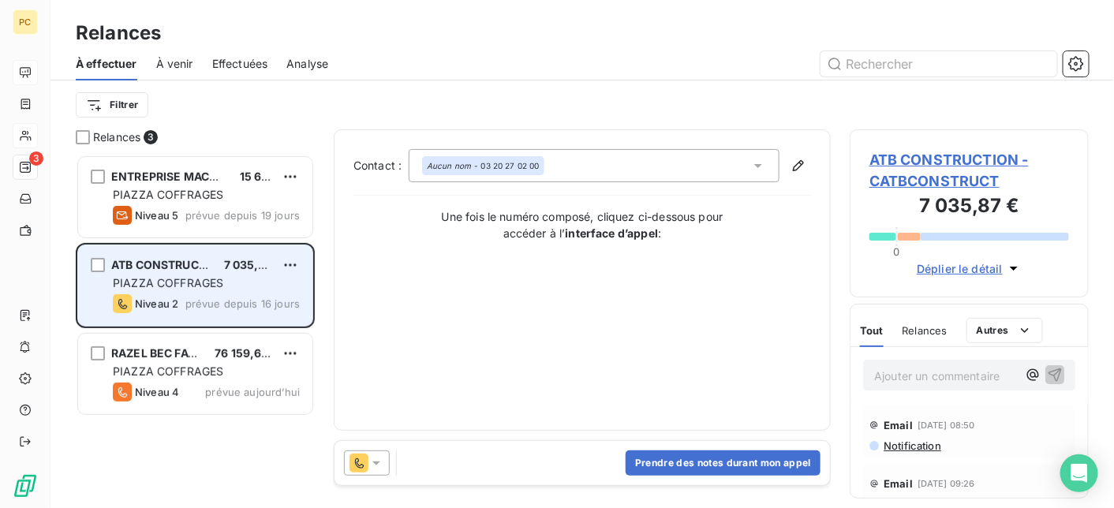
click at [228, 302] on span "prévue depuis 16 jours" at bounding box center [242, 304] width 114 height 13
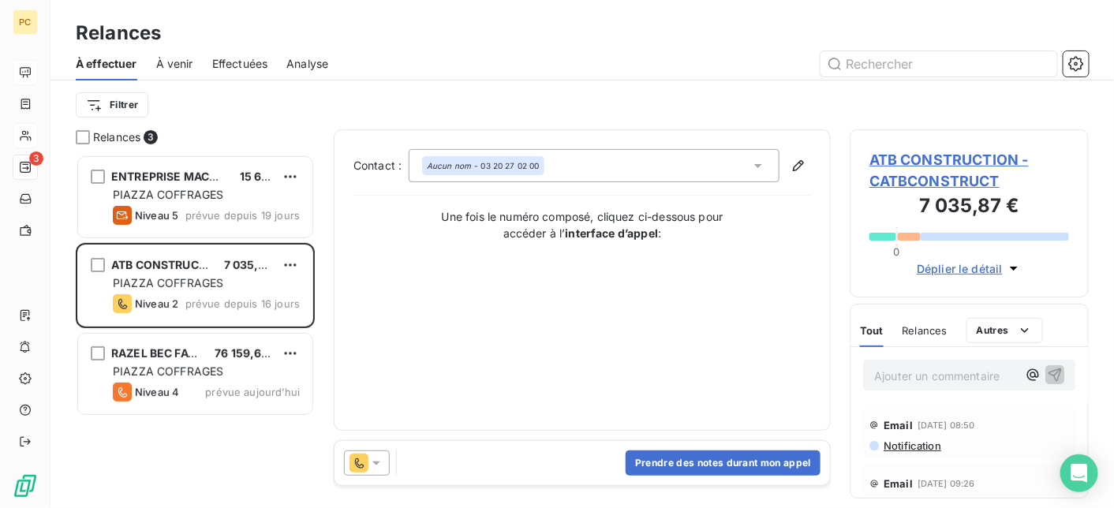
click at [968, 264] on span "Déplier le détail" at bounding box center [960, 268] width 86 height 17
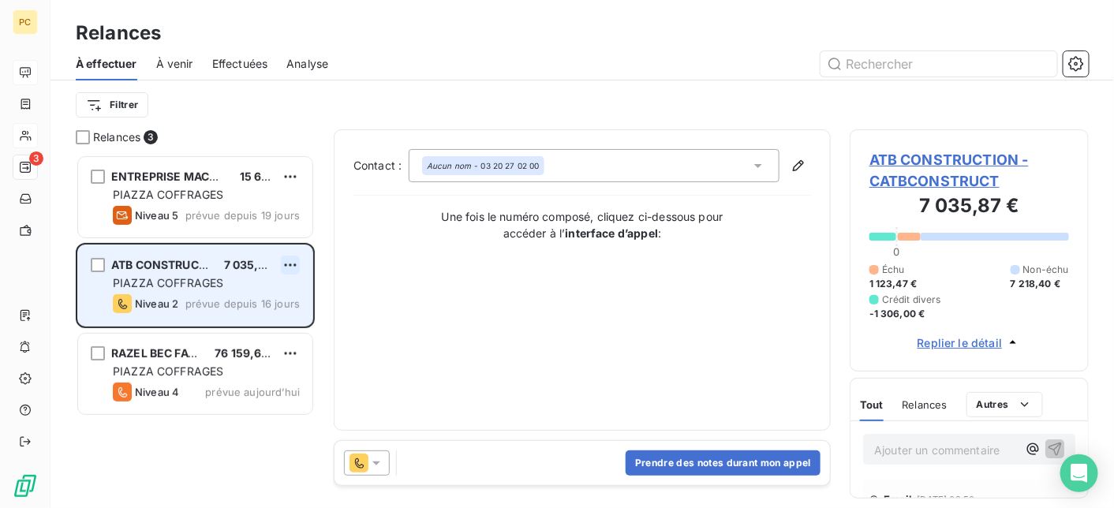
click at [286, 263] on html "PC 3 Relances À effectuer À venir Effectuées Analyse Filtrer Relances 3 ENTREPR…" at bounding box center [557, 254] width 1114 height 508
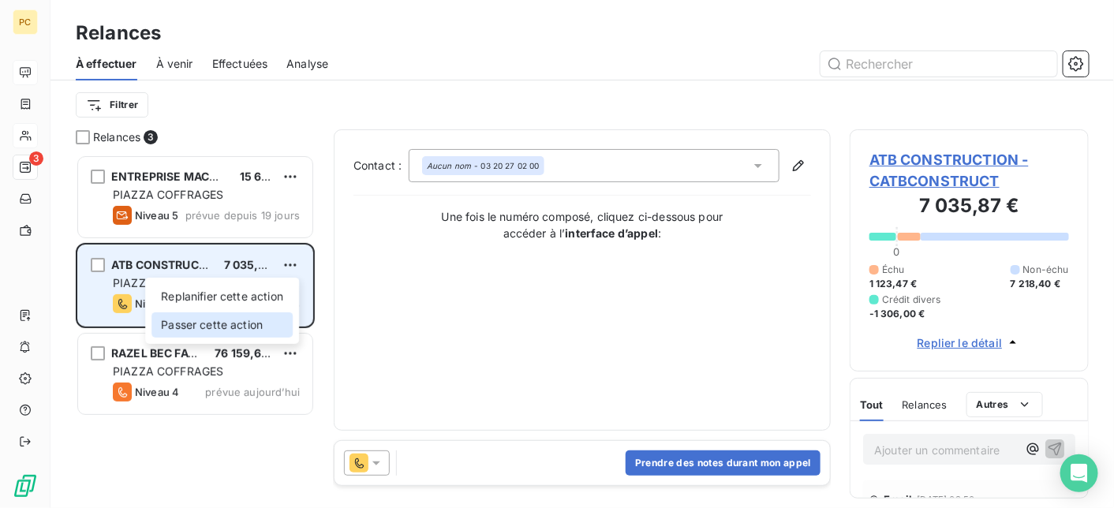
click at [258, 325] on div "Passer cette action" at bounding box center [222, 325] width 141 height 25
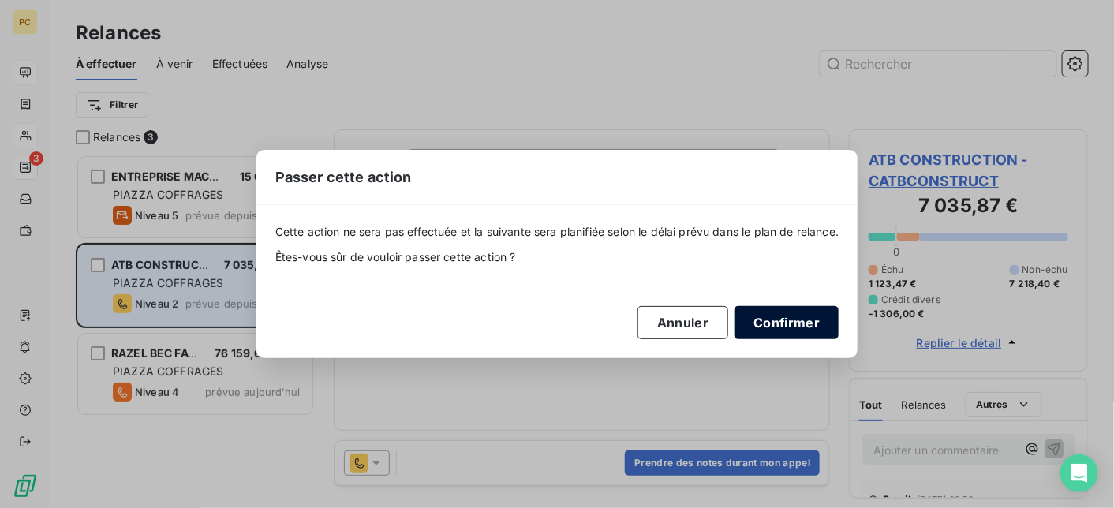
click at [811, 331] on button "Confirmer" at bounding box center [787, 322] width 104 height 33
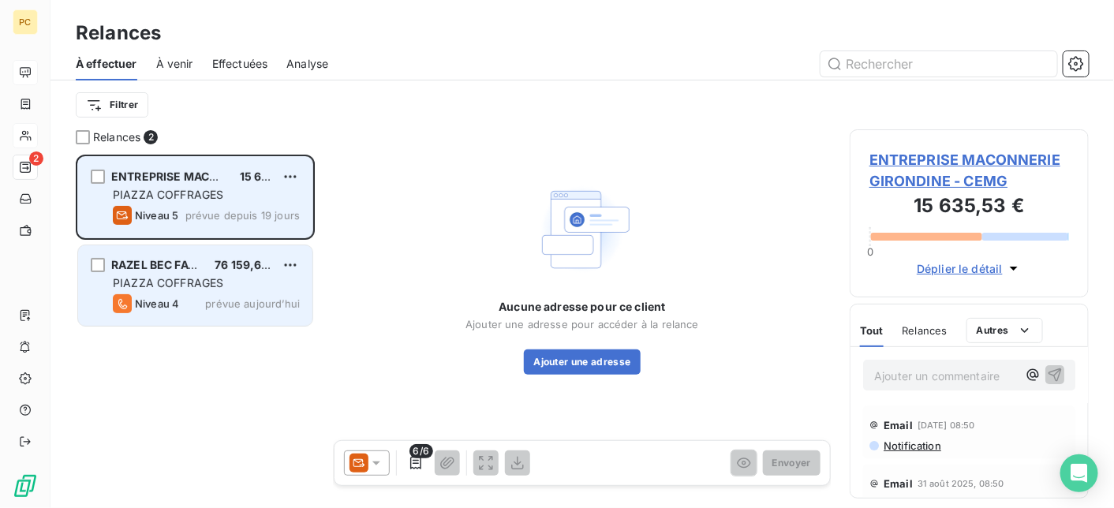
click at [204, 199] on span "PIAZZA COFFRAGES" at bounding box center [168, 194] width 110 height 13
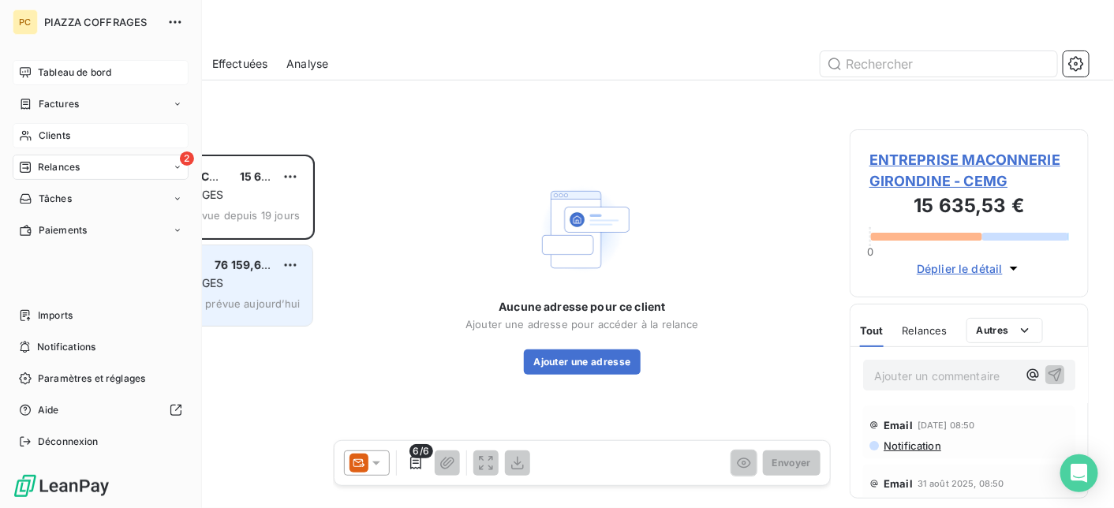
click at [57, 136] on span "Clients" at bounding box center [55, 136] width 32 height 14
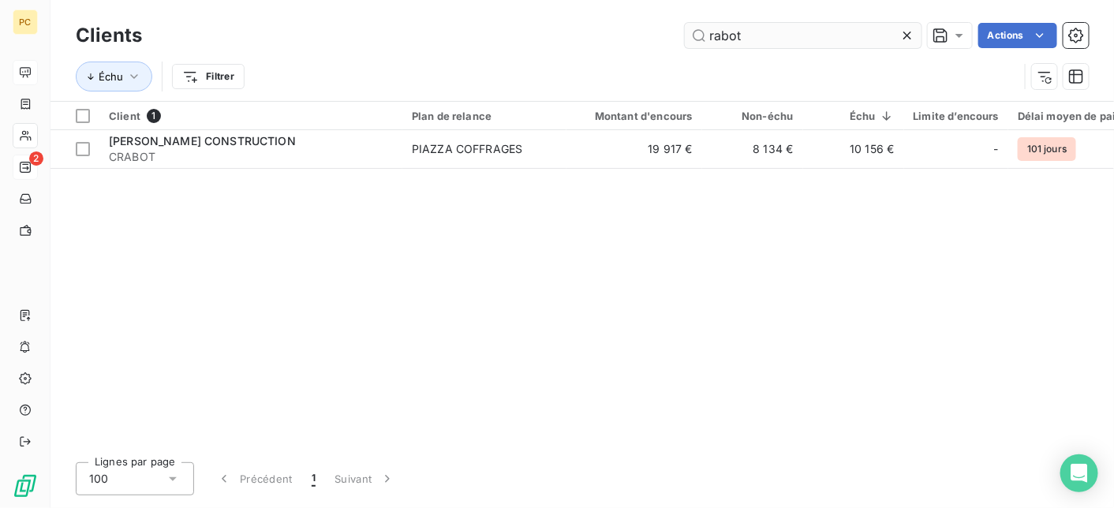
drag, startPoint x: 748, startPoint y: 37, endPoint x: 694, endPoint y: 37, distance: 53.7
click at [694, 37] on input "rabot" at bounding box center [803, 35] width 237 height 25
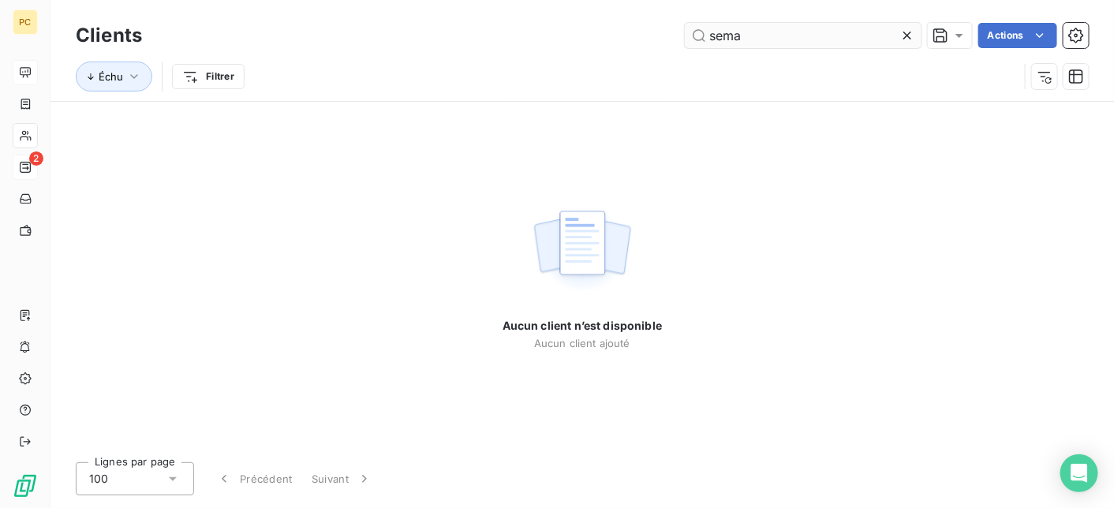
click at [724, 32] on input "sema" at bounding box center [803, 35] width 237 height 25
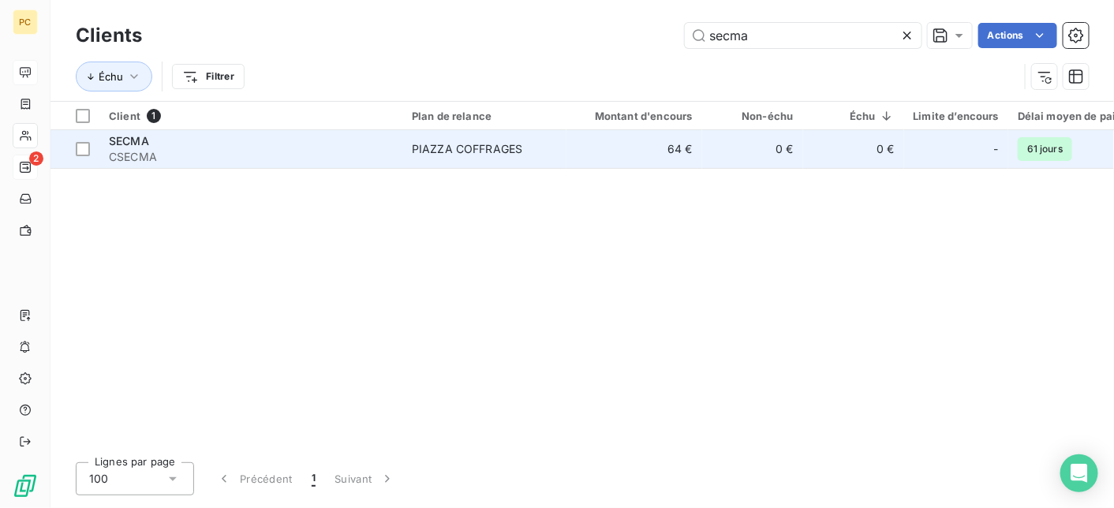
type input "secma"
click at [399, 145] on td "SECMA CSECMA" at bounding box center [250, 149] width 303 height 38
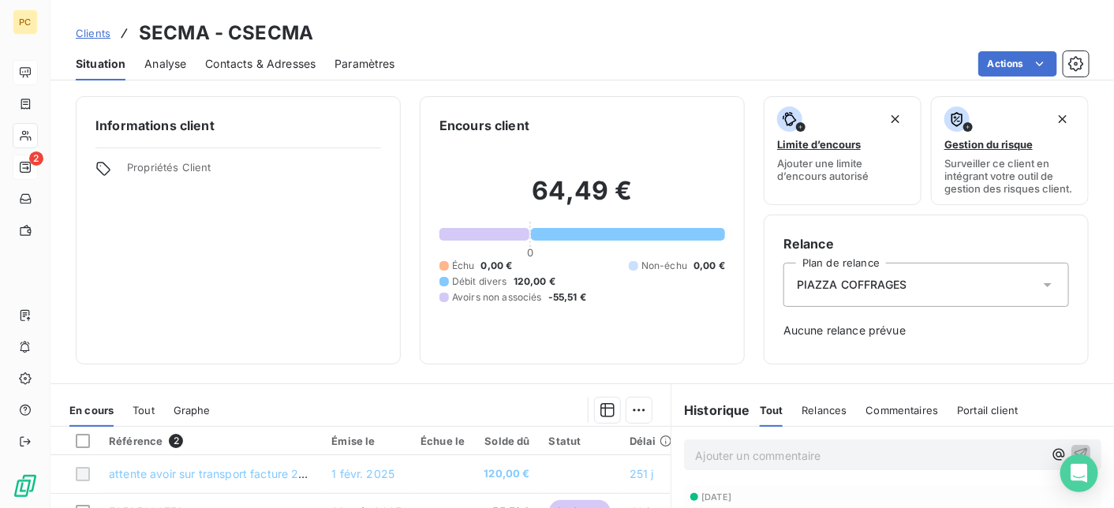
click at [257, 62] on span "Contacts & Adresses" at bounding box center [260, 64] width 110 height 16
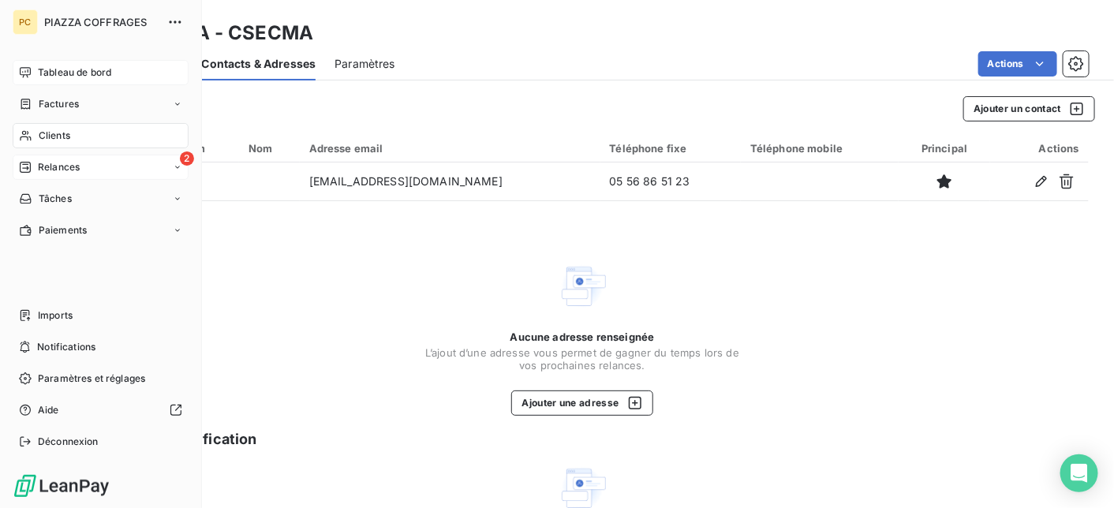
click at [62, 135] on span "Clients" at bounding box center [55, 136] width 32 height 14
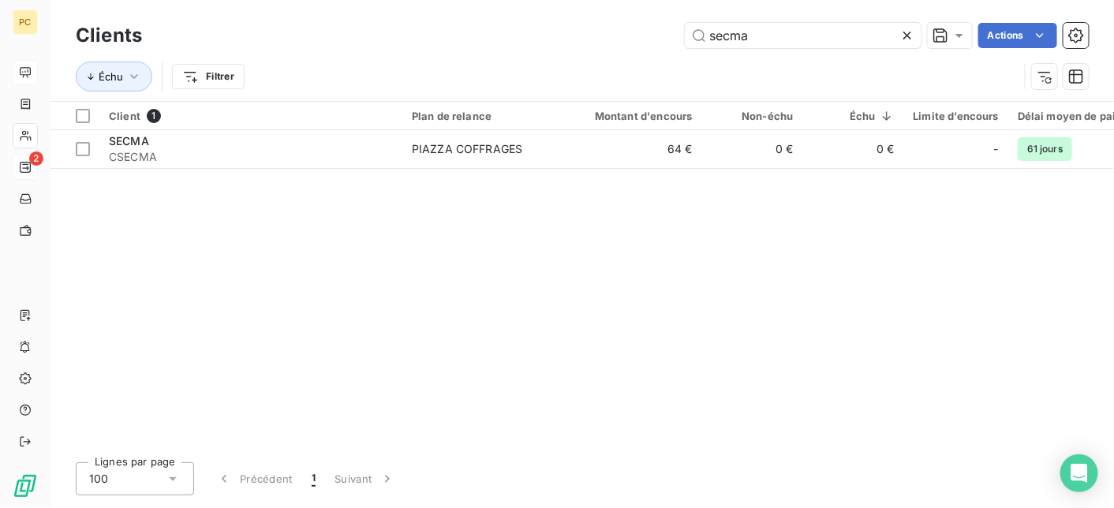
drag, startPoint x: 737, startPoint y: 42, endPoint x: 679, endPoint y: 42, distance: 57.6
click at [679, 42] on div "secma Actions" at bounding box center [625, 35] width 928 height 25
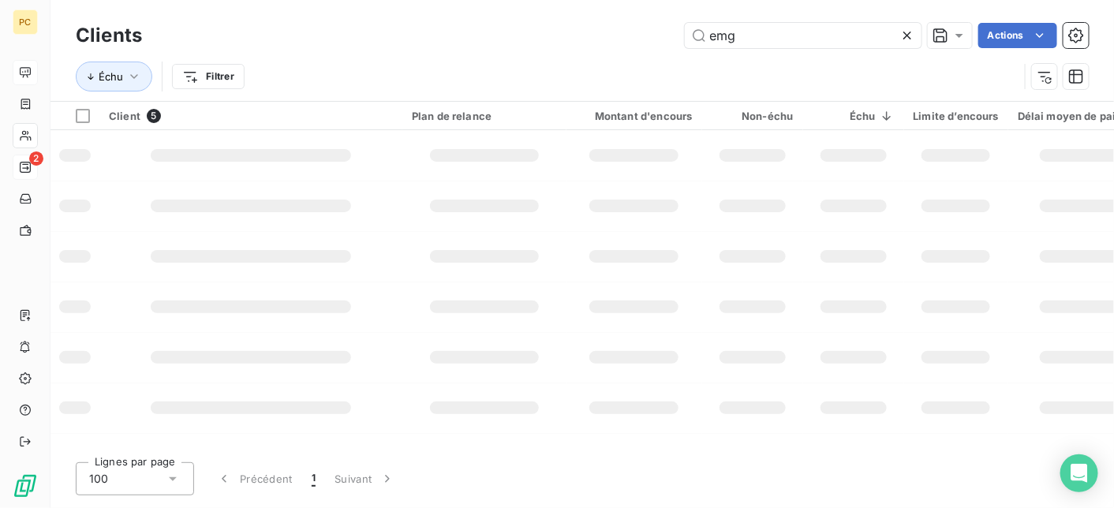
type input "emg"
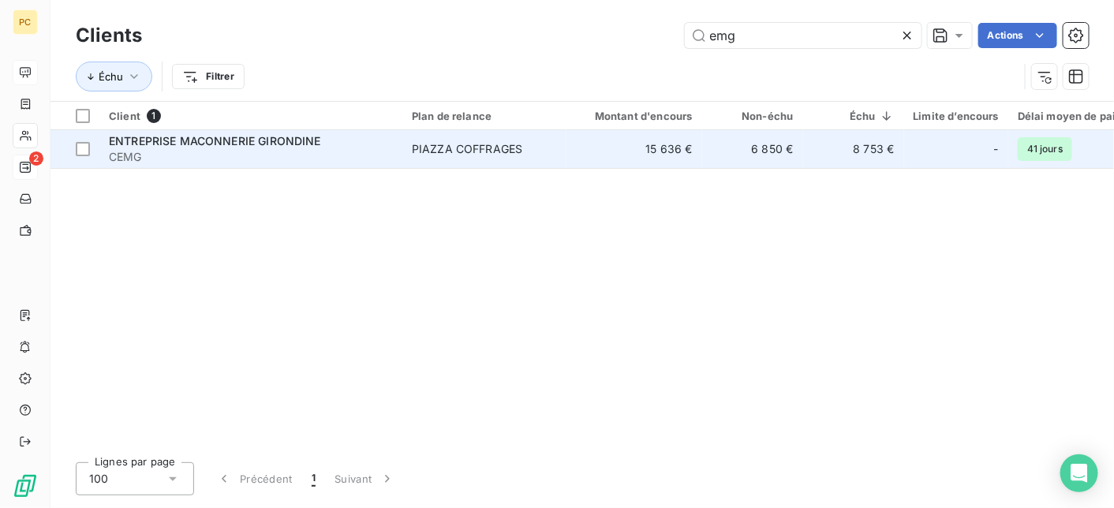
click at [681, 156] on td "15 636 €" at bounding box center [635, 149] width 136 height 38
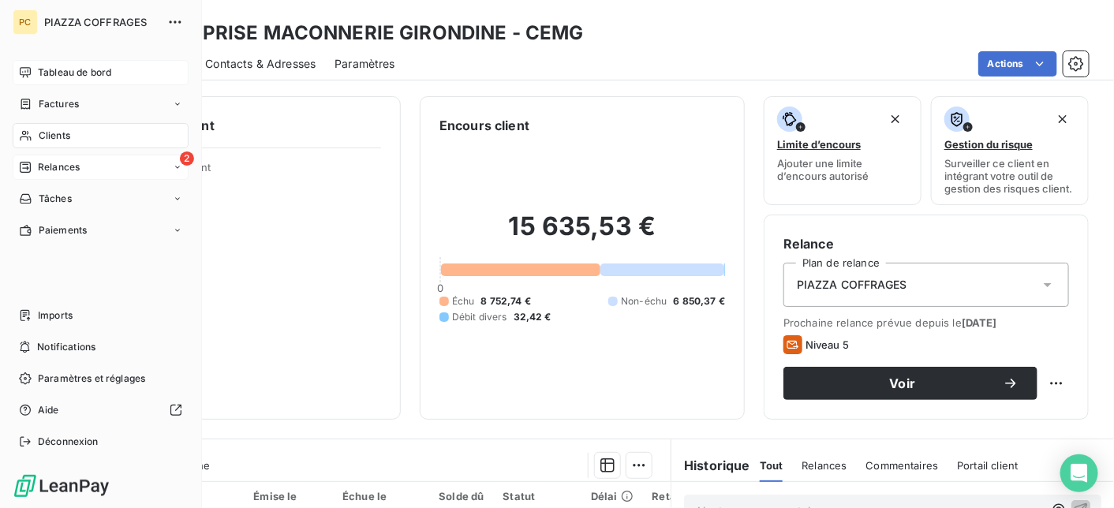
click at [68, 165] on span "Relances" at bounding box center [59, 167] width 42 height 14
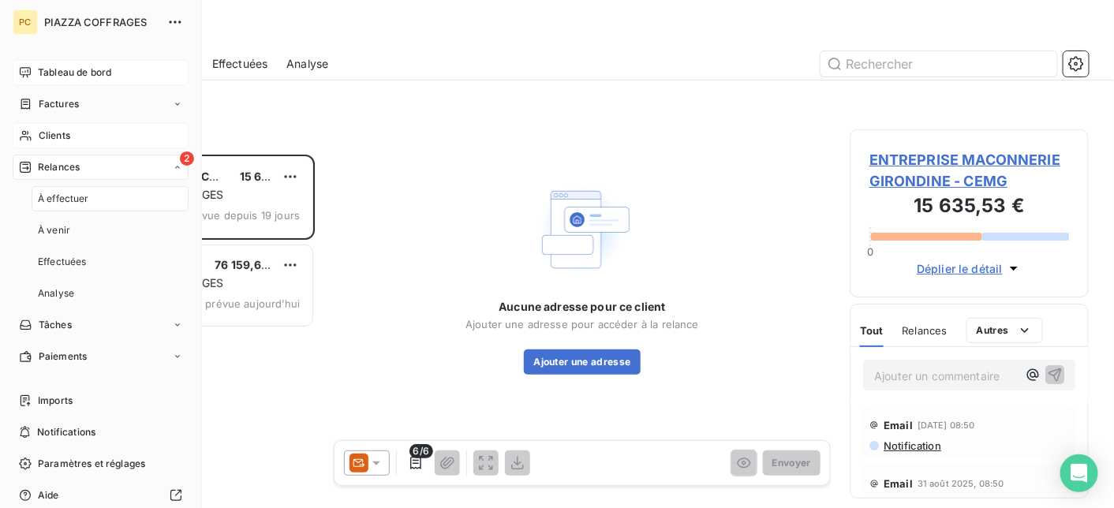
scroll to position [342, 227]
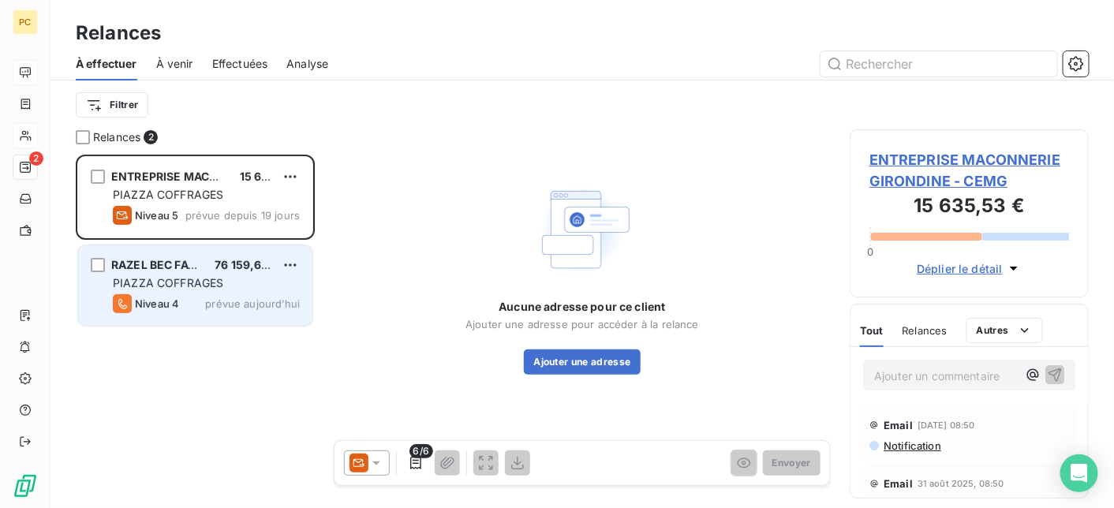
click at [247, 290] on div "PIAZZA COFFRAGES" at bounding box center [206, 283] width 187 height 16
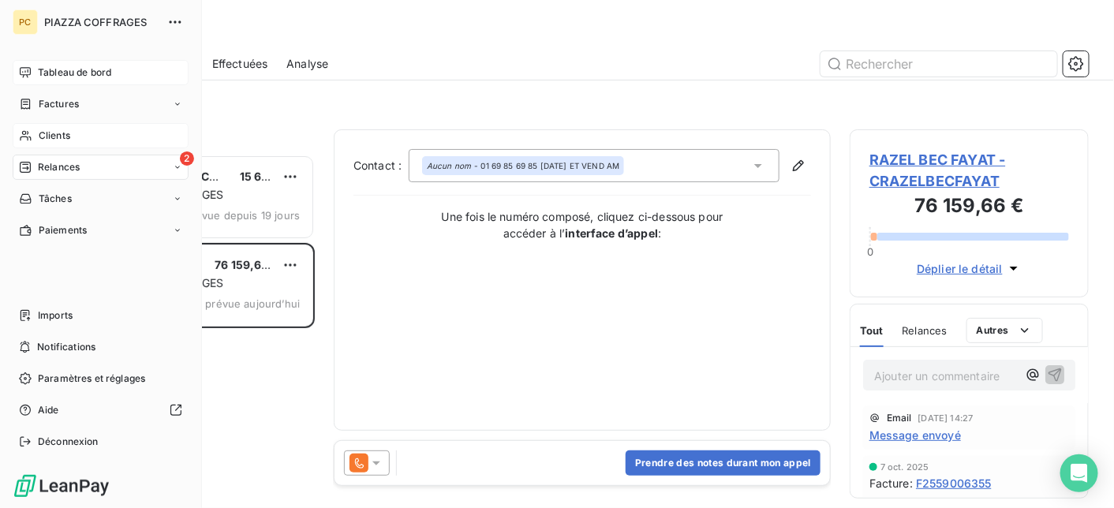
click at [71, 73] on span "Tableau de bord" at bounding box center [74, 73] width 73 height 14
